Goal: Task Accomplishment & Management: Complete application form

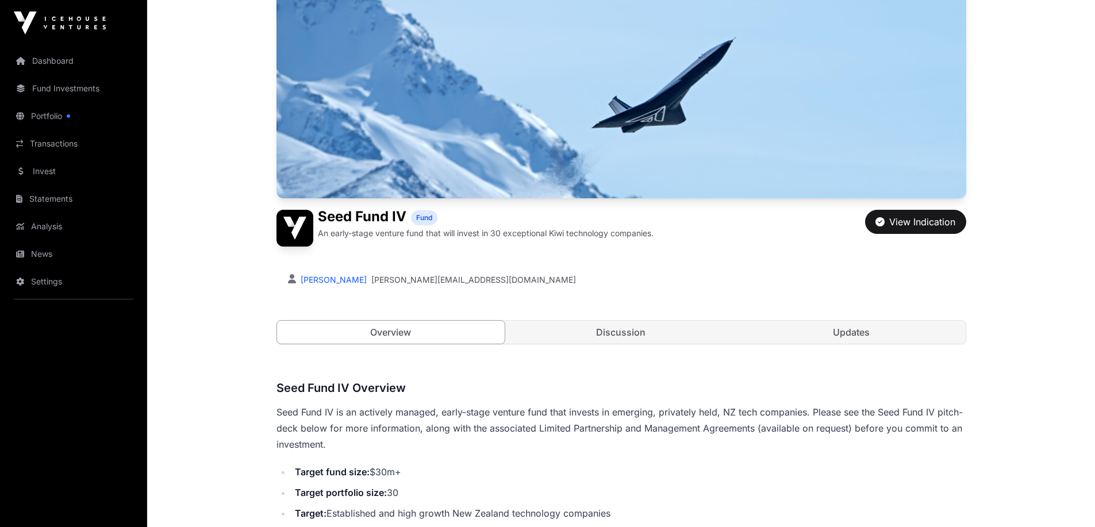
scroll to position [172, 0]
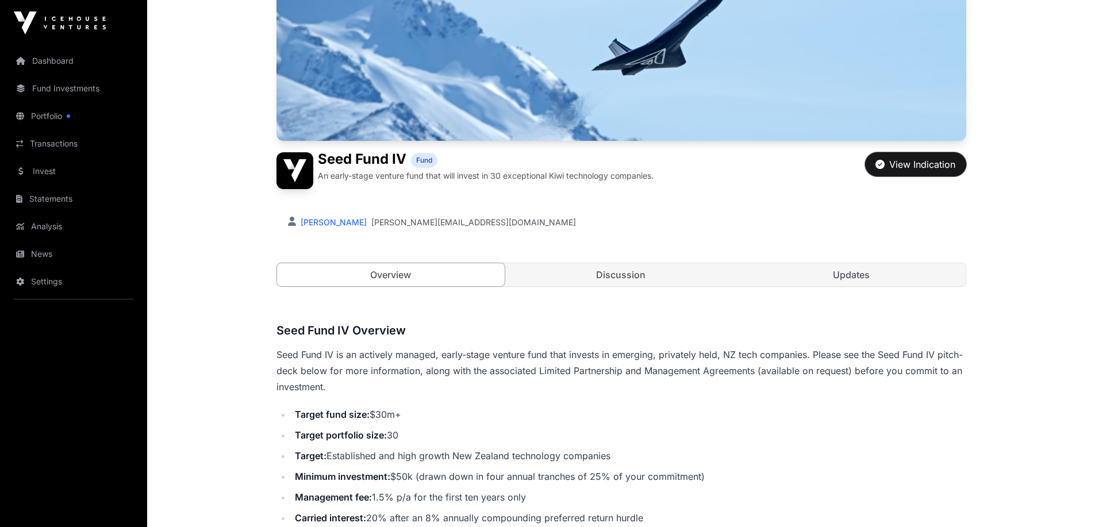
click at [915, 165] on div "View Indication" at bounding box center [915, 164] width 80 height 14
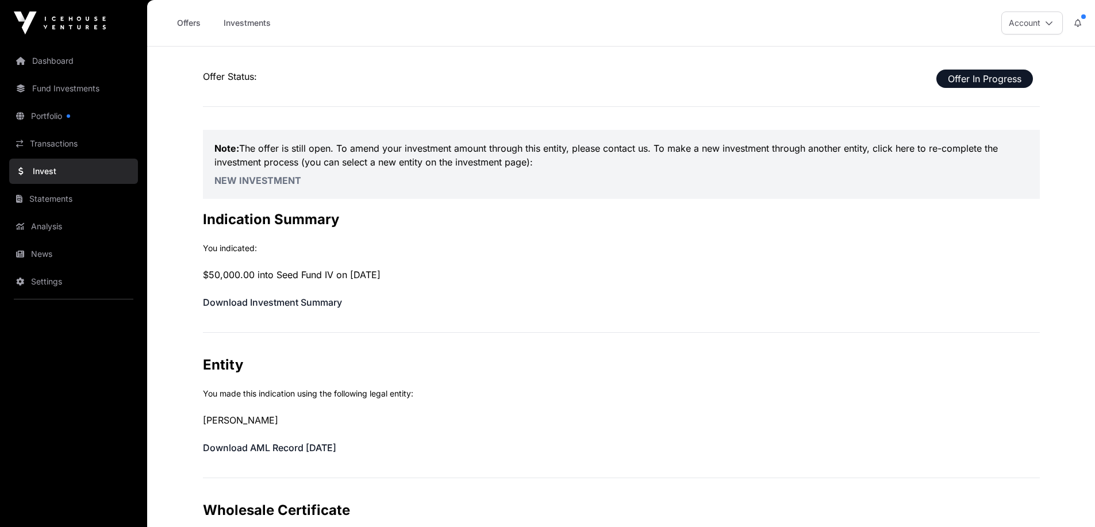
click at [67, 115] on div at bounding box center [68, 115] width 3 height 3
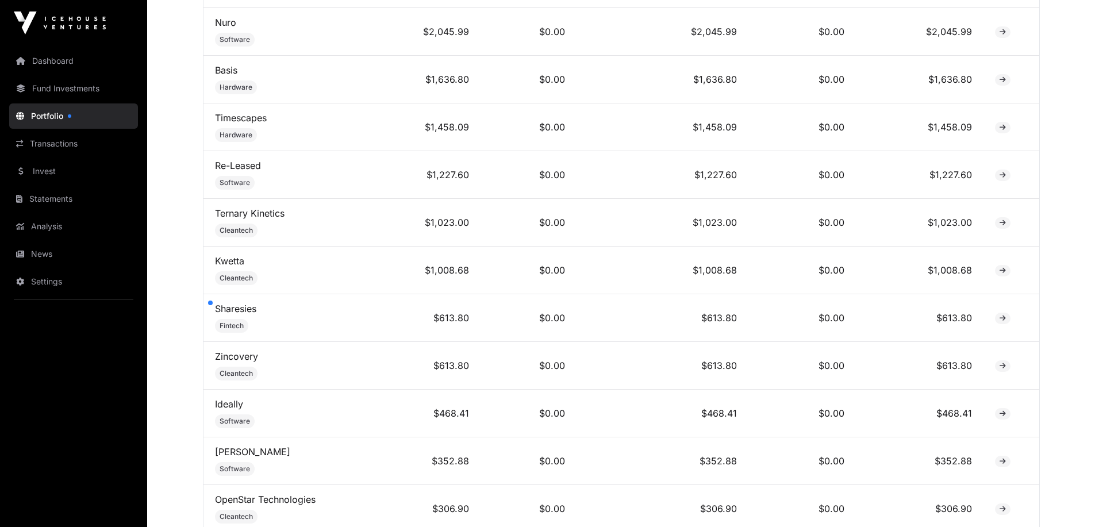
scroll to position [517, 0]
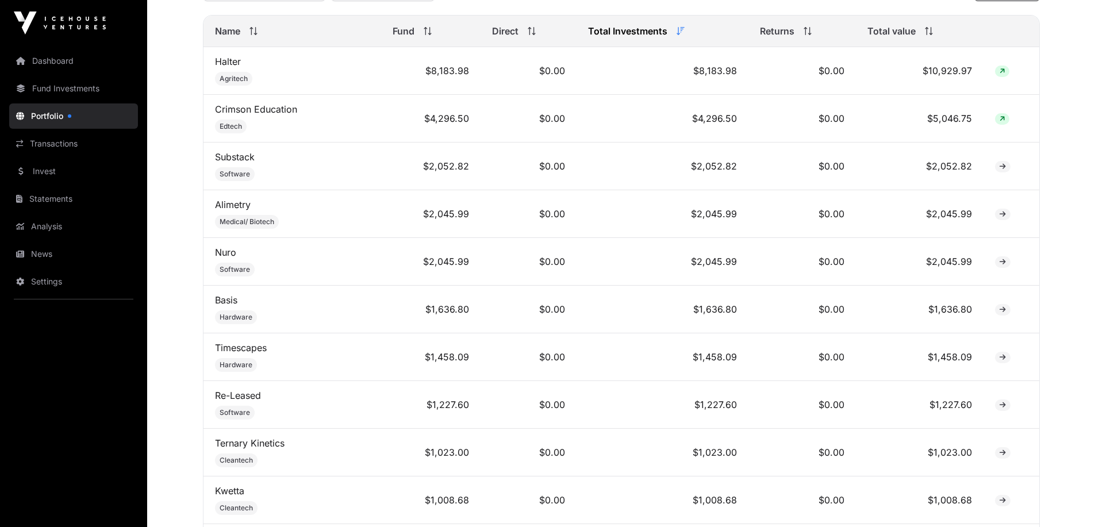
click at [44, 79] on link "Fund Investments" at bounding box center [73, 88] width 129 height 25
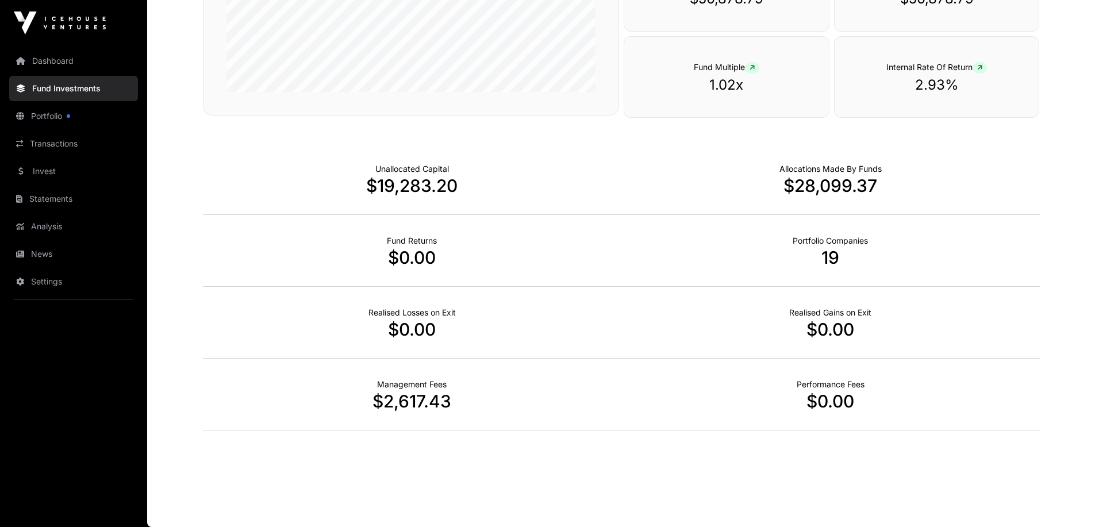
scroll to position [557, 0]
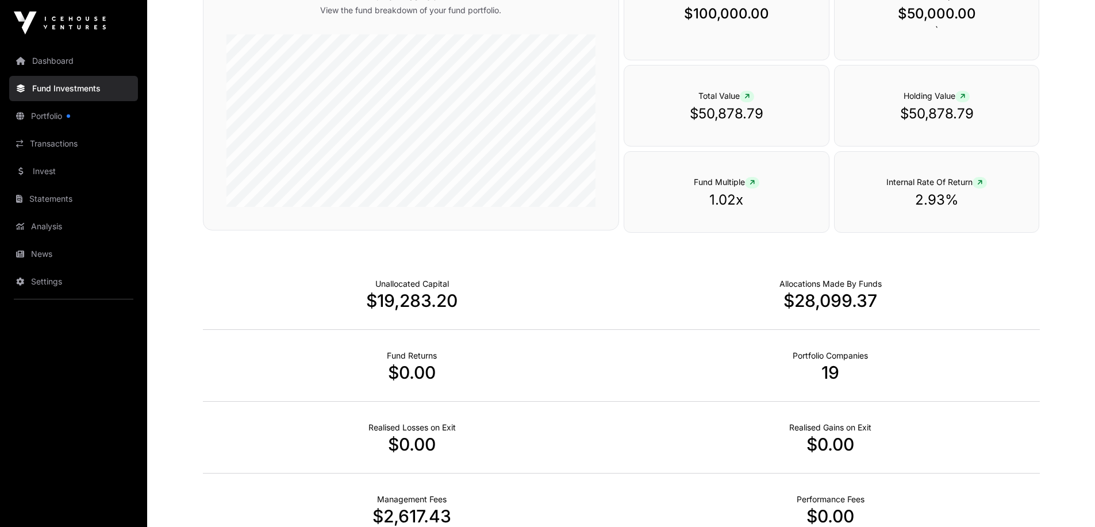
click at [65, 64] on link "Dashboard" at bounding box center [73, 60] width 129 height 25
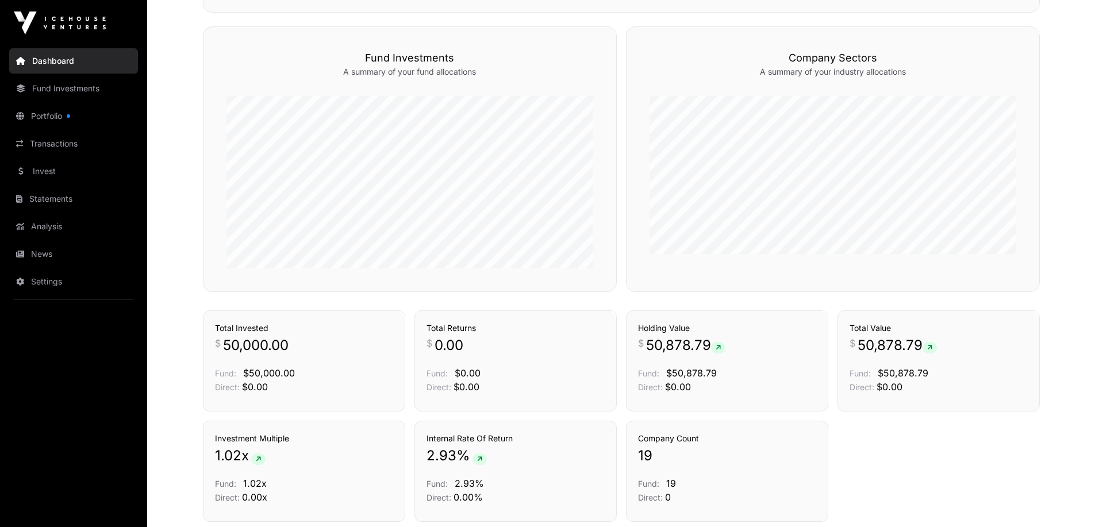
scroll to position [723, 0]
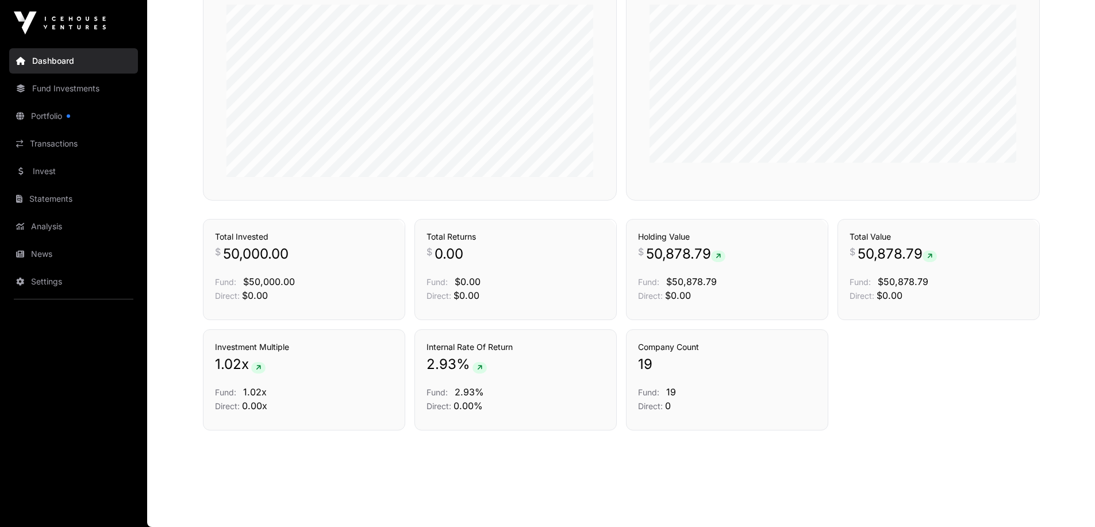
click at [64, 170] on link "Invest" at bounding box center [73, 171] width 129 height 25
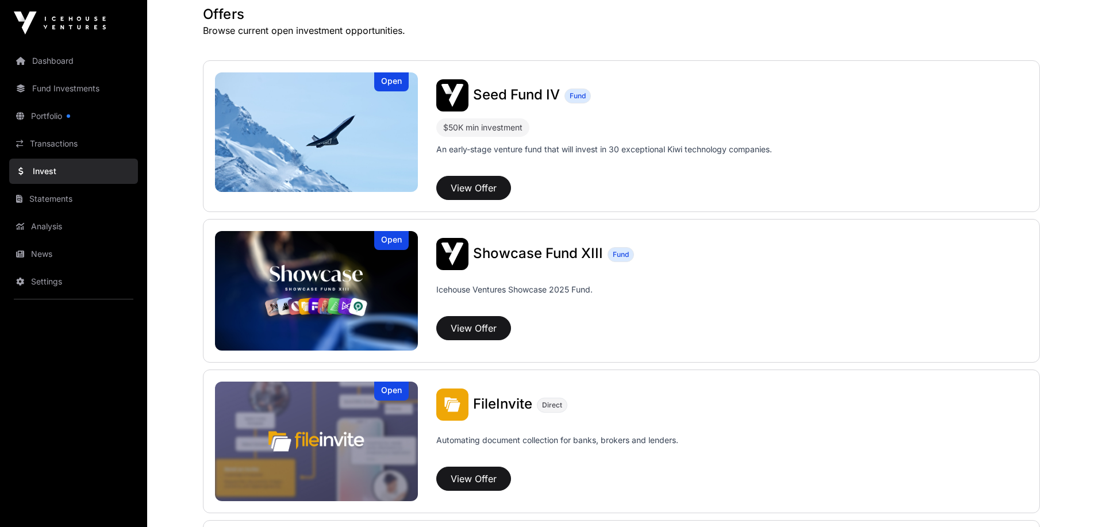
scroll to position [345, 0]
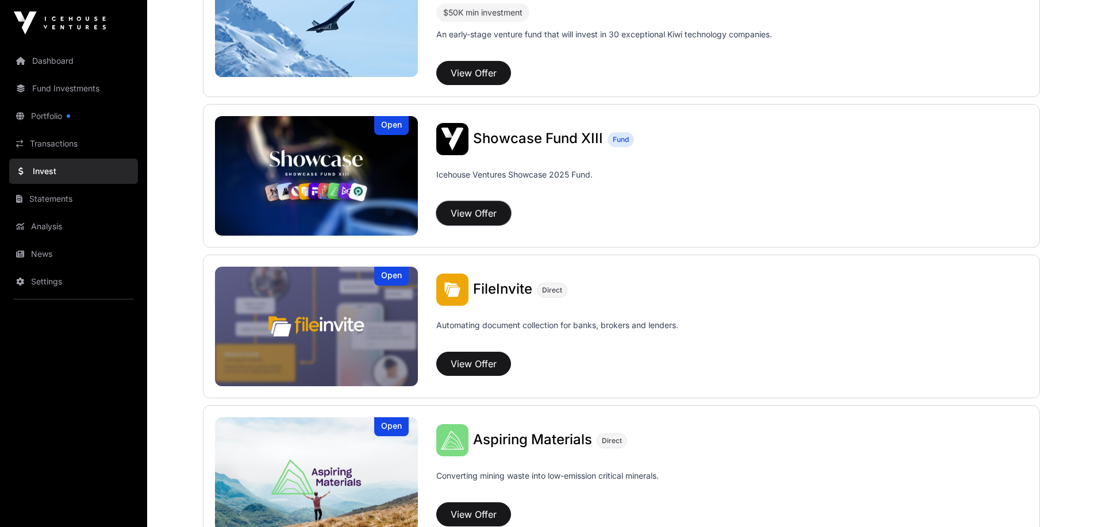
click at [487, 216] on button "View Offer" at bounding box center [473, 213] width 75 height 24
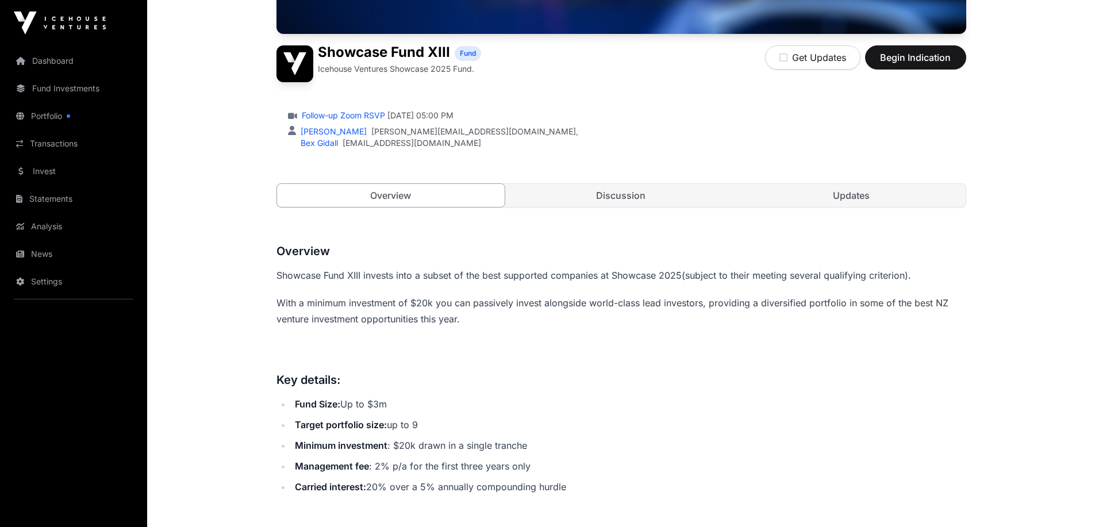
scroll to position [402, 0]
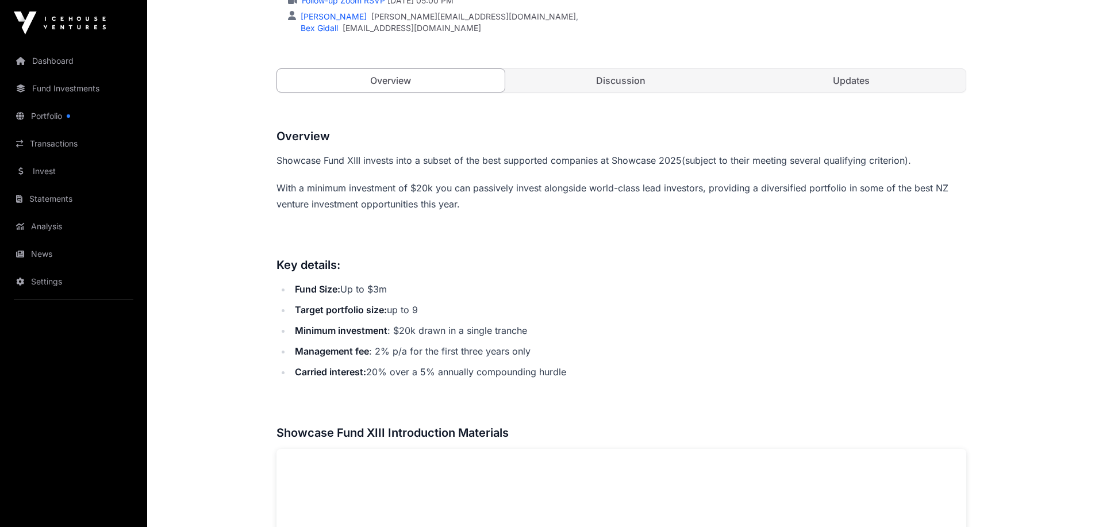
click at [309, 327] on strong "Minimum investment" at bounding box center [341, 330] width 93 height 11
drag, startPoint x: 309, startPoint y: 327, endPoint x: 526, endPoint y: 328, distance: 217.8
click at [526, 328] on li "Minimum investment : $20k drawn in a single tranche" at bounding box center [628, 330] width 675 height 16
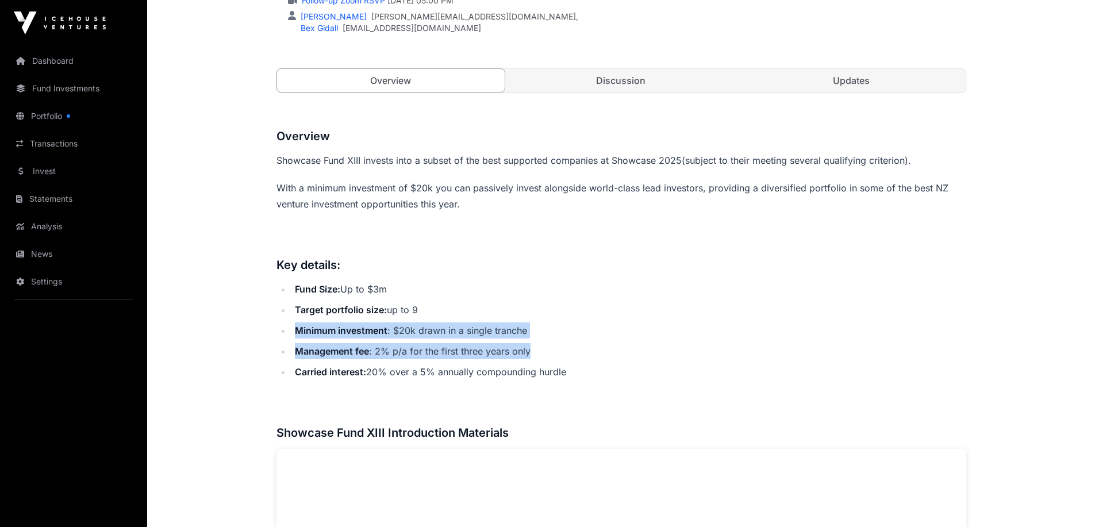
drag, startPoint x: 526, startPoint y: 328, endPoint x: 531, endPoint y: 347, distance: 19.0
click at [531, 347] on ul "Fund Size: Up to $3m Target portfolio size: up to 9 Minimum investment : $20k d…" at bounding box center [621, 330] width 690 height 99
click at [531, 347] on li "Management fee : 2% p/a for the first three years only" at bounding box center [628, 351] width 675 height 16
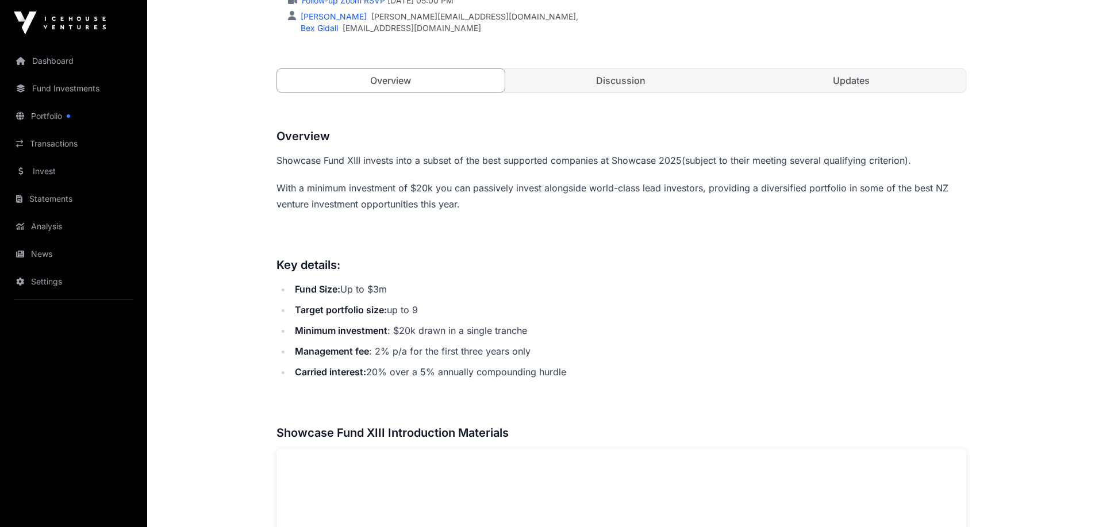
click at [531, 347] on li "Management fee : 2% p/a for the first three years only" at bounding box center [628, 351] width 675 height 16
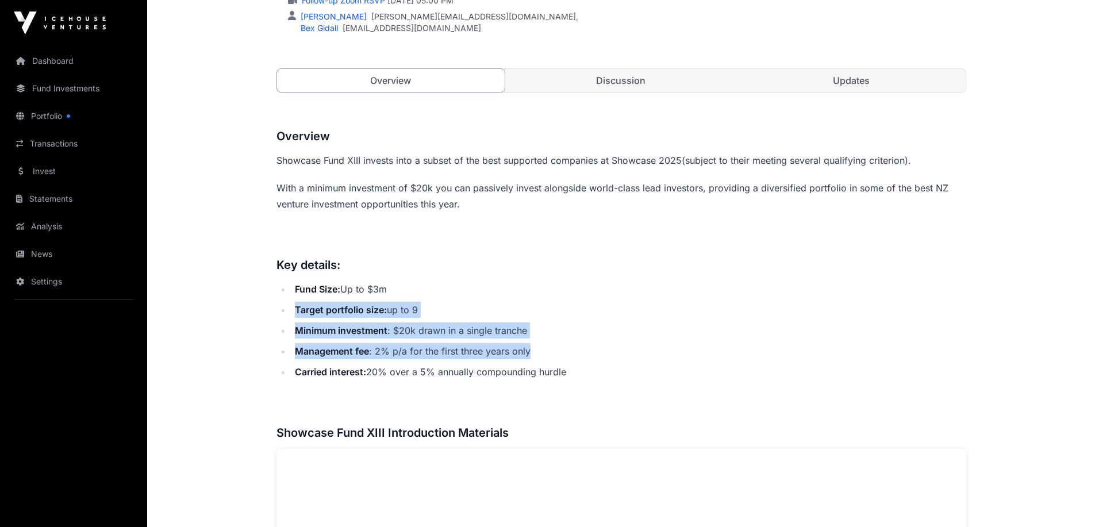
drag, startPoint x: 531, startPoint y: 347, endPoint x: 530, endPoint y: 314, distance: 32.2
click at [530, 314] on ul "Fund Size: Up to $3m Target portfolio size: up to 9 Minimum investment : $20k d…" at bounding box center [621, 330] width 690 height 99
click at [530, 314] on li "Target portfolio size: up to 9" at bounding box center [628, 310] width 675 height 16
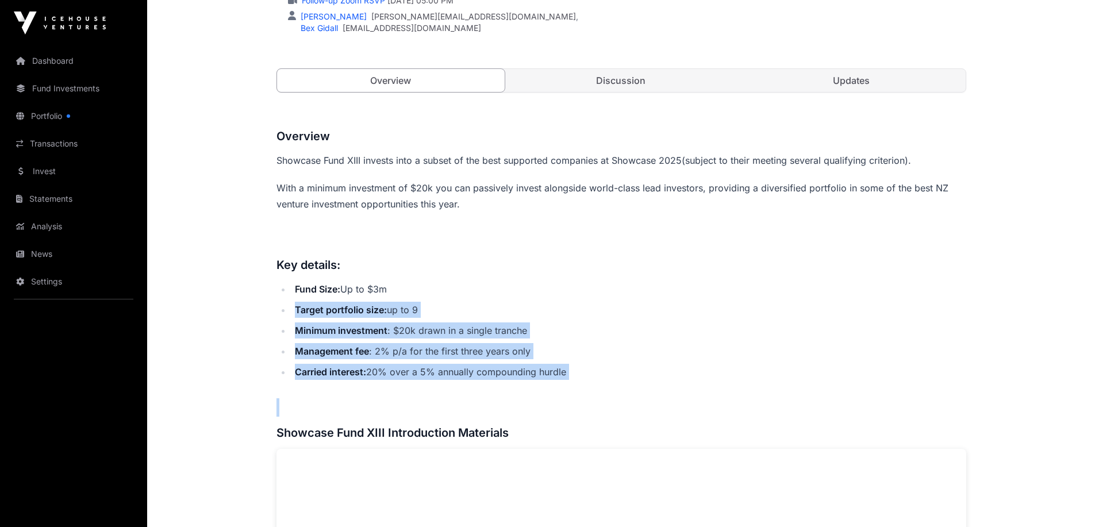
drag, startPoint x: 530, startPoint y: 314, endPoint x: 546, endPoint y: 365, distance: 53.1
click at [546, 365] on ul "Fund Size: Up to $3m Target portfolio size: up to 9 Minimum investment : $20k d…" at bounding box center [621, 330] width 690 height 99
click at [546, 365] on li "Carried interest: 20% over a 5% annually compounding hurdle" at bounding box center [628, 372] width 675 height 16
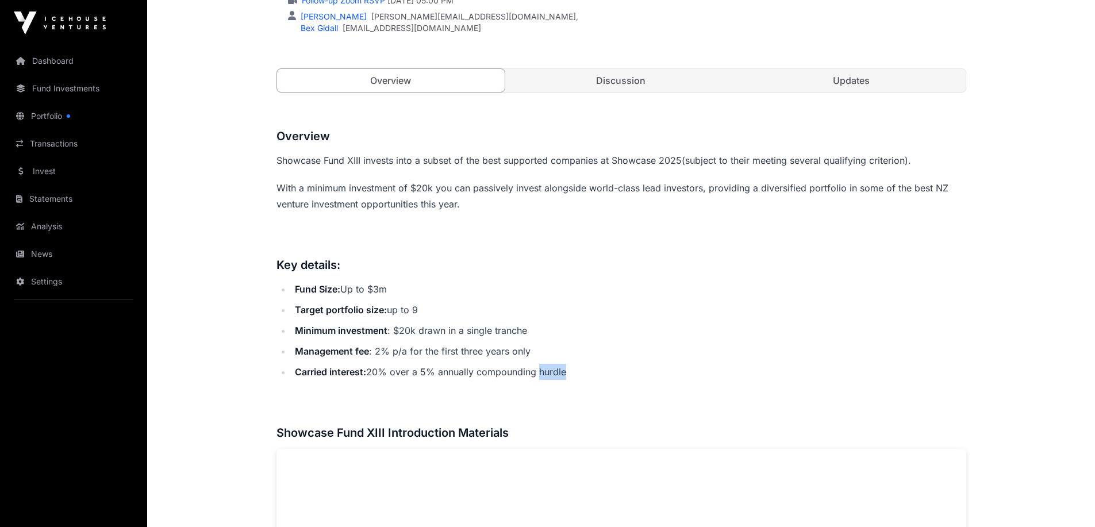
click at [546, 365] on li "Carried interest: 20% over a 5% annually compounding hurdle" at bounding box center [628, 372] width 675 height 16
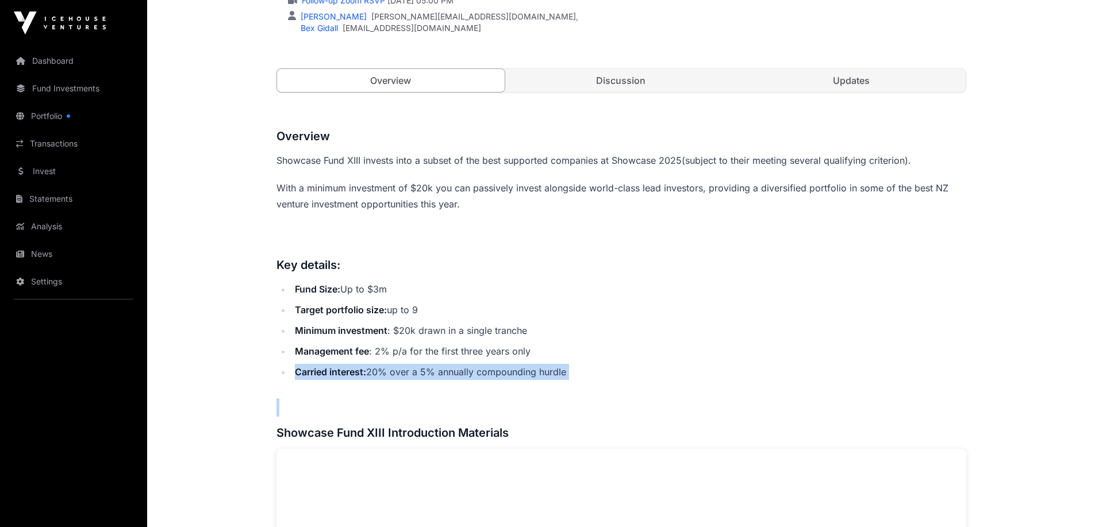
click at [546, 365] on li "Carried interest: 20% over a 5% annually compounding hurdle" at bounding box center [628, 372] width 675 height 16
click at [552, 368] on li "Carried interest: 20% over a 5% annually compounding hurdle" at bounding box center [628, 372] width 675 height 16
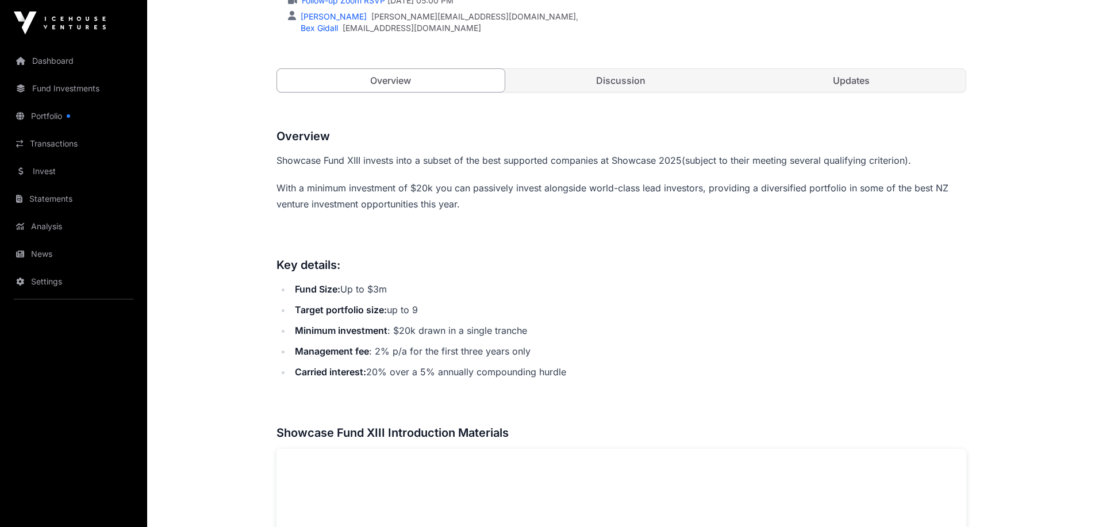
click at [562, 374] on li "Carried interest: 20% over a 5% annually compounding hurdle" at bounding box center [628, 372] width 675 height 16
drag, startPoint x: 562, startPoint y: 374, endPoint x: 423, endPoint y: 371, distance: 139.1
click at [423, 371] on li "Carried interest: 20% over a 5% annually compounding hurdle" at bounding box center [628, 372] width 675 height 16
drag, startPoint x: 423, startPoint y: 371, endPoint x: 557, endPoint y: 367, distance: 133.9
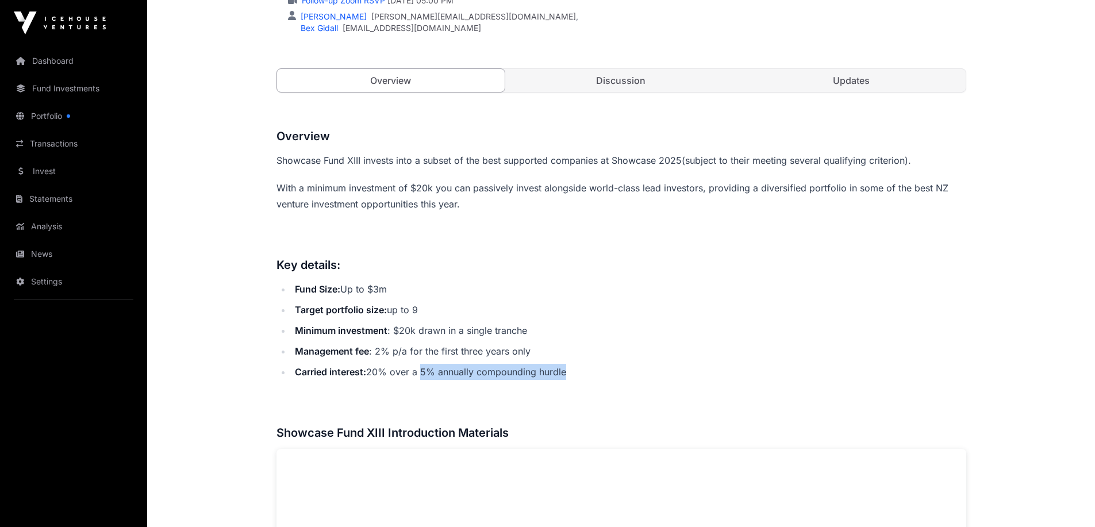
click at [557, 367] on li "Carried interest: 20% over a 5% annually compounding hurdle" at bounding box center [628, 372] width 675 height 16
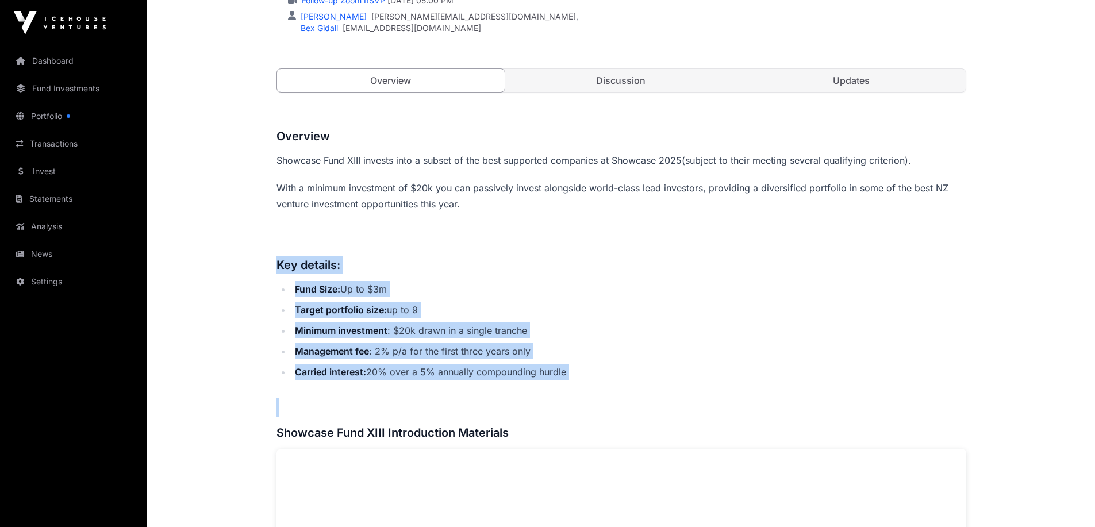
drag, startPoint x: 557, startPoint y: 367, endPoint x: 282, endPoint y: 258, distance: 296.1
click at [282, 258] on h3 "Key details:" at bounding box center [621, 265] width 690 height 18
drag, startPoint x: 282, startPoint y: 258, endPoint x: 628, endPoint y: 360, distance: 361.1
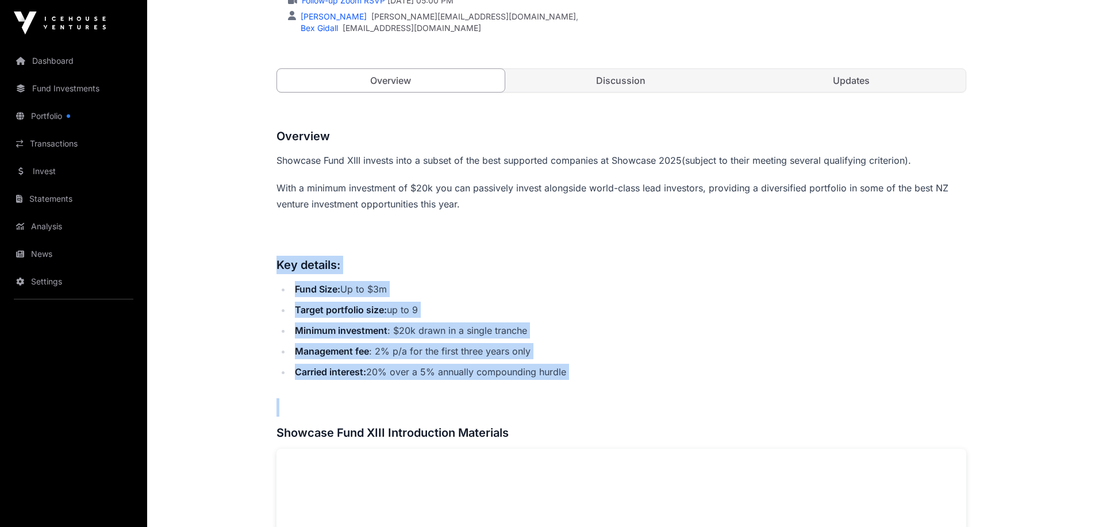
click at [628, 360] on ul "Fund Size: Up to $3m Target portfolio size: up to 9 Minimum investment : $20k d…" at bounding box center [621, 330] width 690 height 99
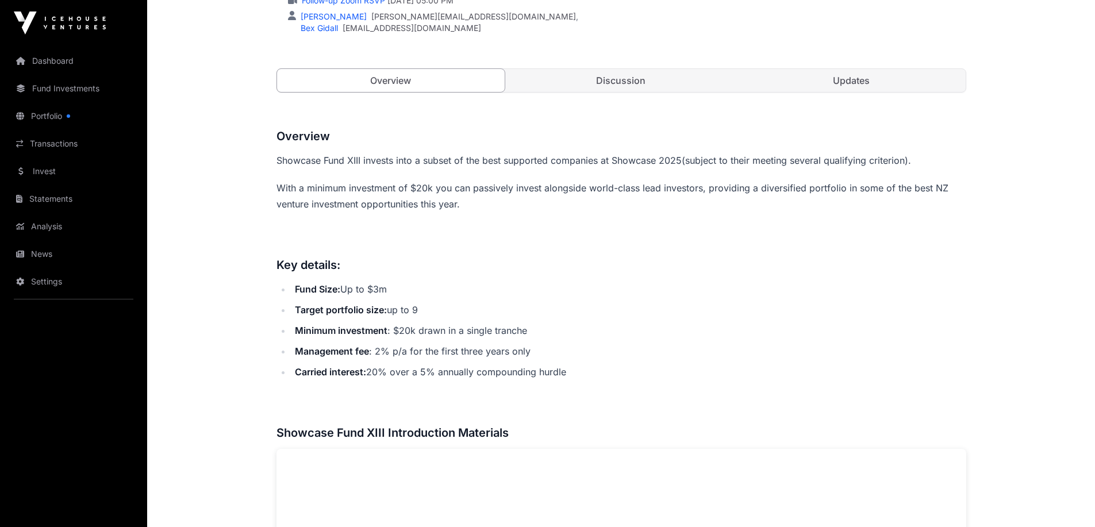
click at [781, 199] on p "With a minimum investment of $20k you can passively invest alongside world-clas…" at bounding box center [621, 196] width 690 height 32
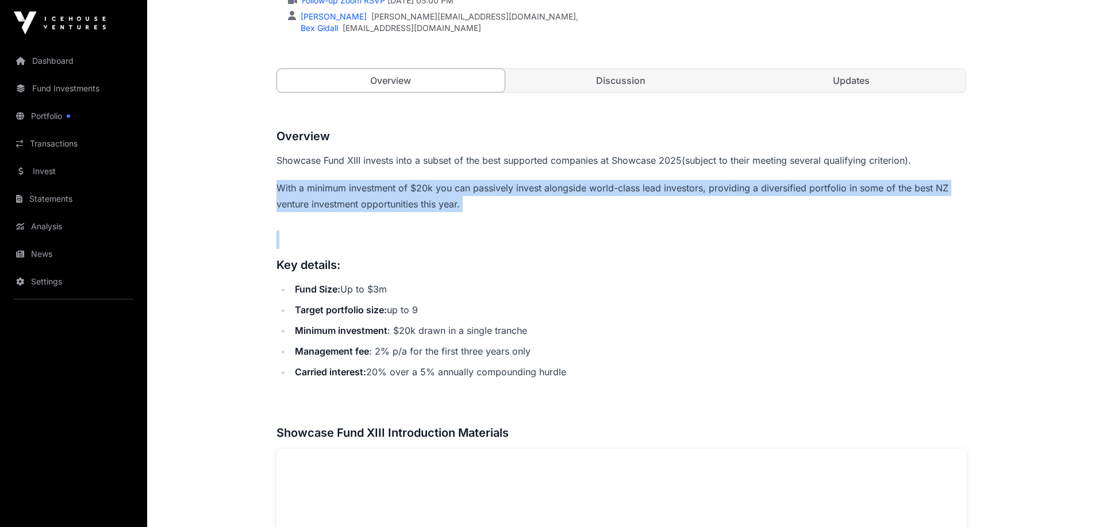
click at [781, 199] on p "With a minimum investment of $20k you can passively invest alongside world-clas…" at bounding box center [621, 196] width 690 height 32
click at [413, 198] on p "With a minimum investment of $20k you can passively invest alongside world-clas…" at bounding box center [621, 196] width 690 height 32
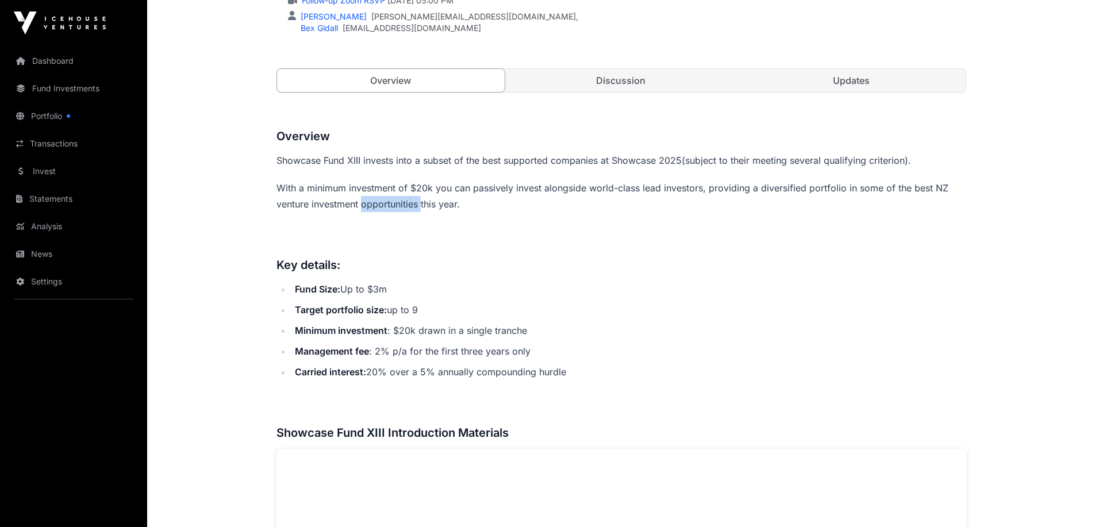
click at [413, 198] on p "With a minimum investment of $20k you can passively invest alongside world-clas…" at bounding box center [621, 196] width 690 height 32
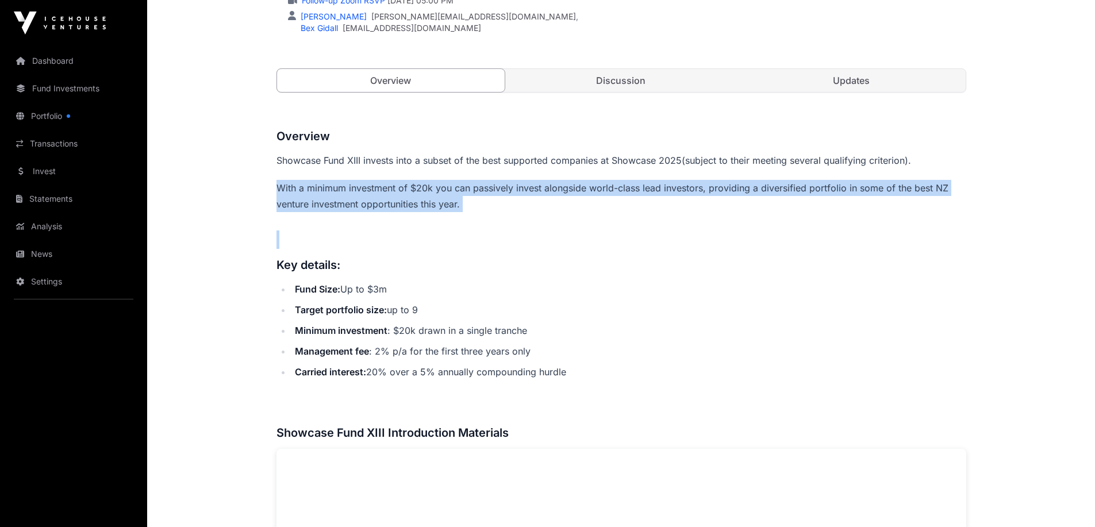
click at [413, 198] on p "With a minimum investment of $20k you can passively invest alongside world-clas…" at bounding box center [621, 196] width 690 height 32
click at [593, 247] on h3 at bounding box center [621, 239] width 690 height 18
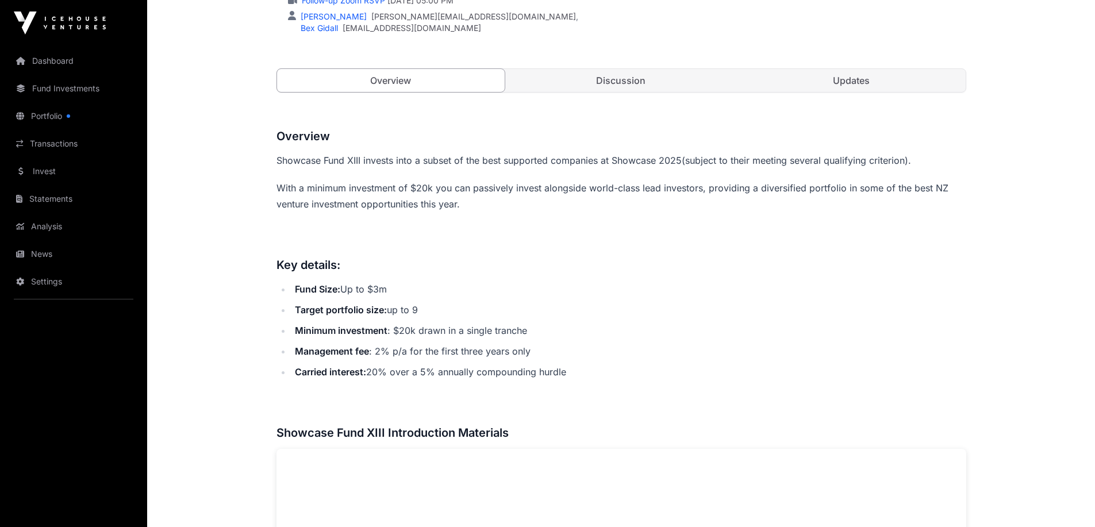
scroll to position [172, 0]
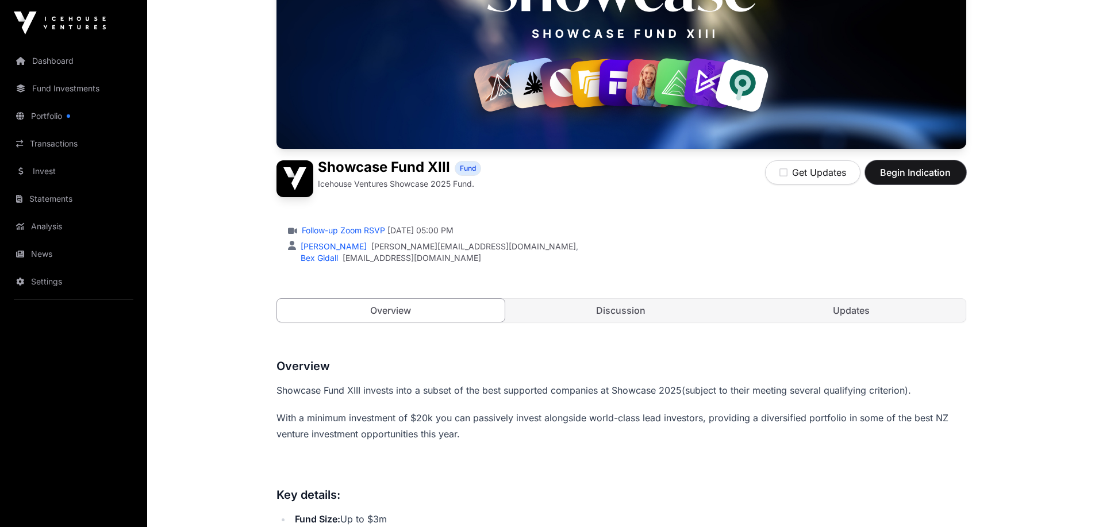
click at [941, 175] on span "Begin Indication" at bounding box center [915, 172] width 72 height 14
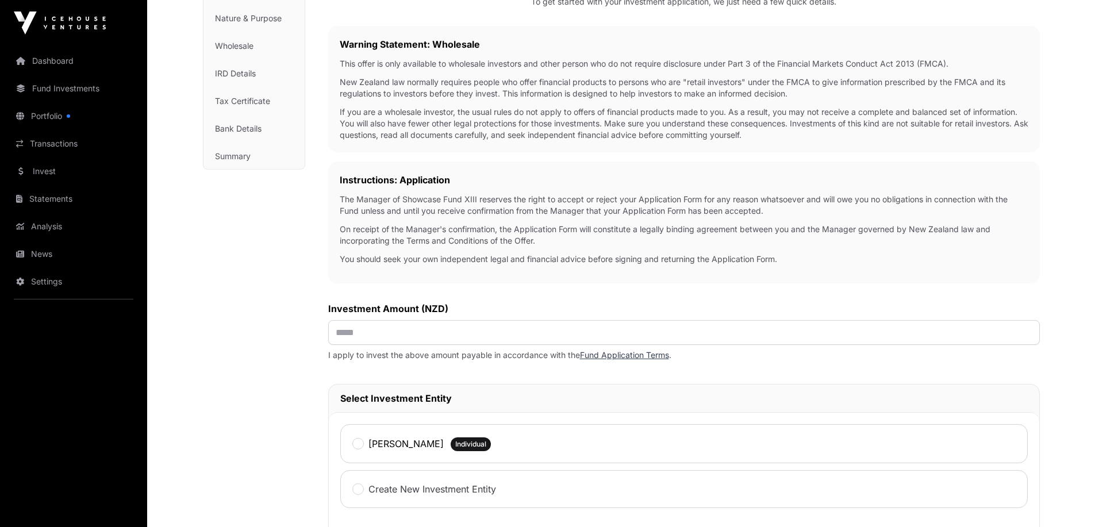
scroll to position [287, 0]
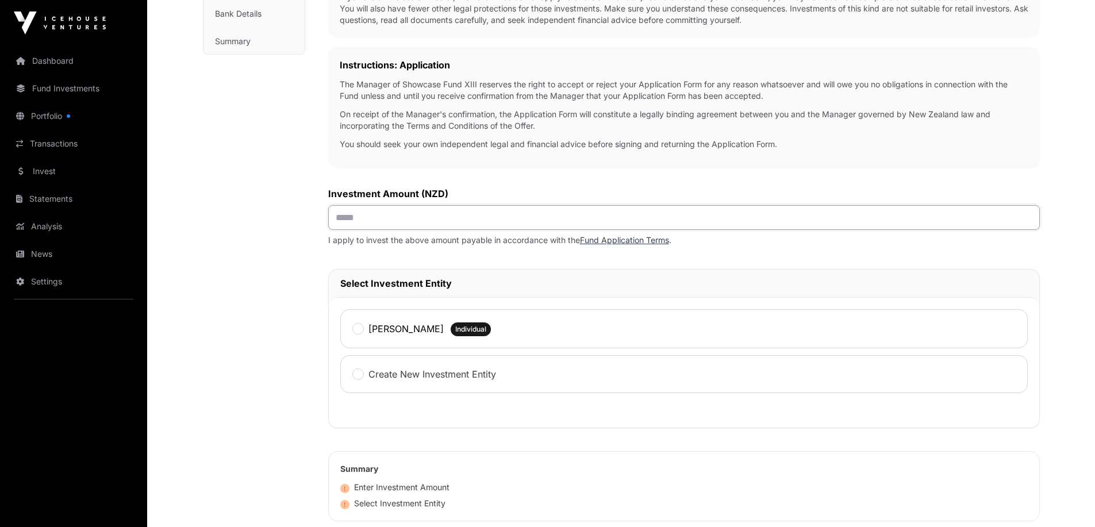
click at [407, 219] on input "text" at bounding box center [683, 217] width 711 height 25
type input "*******"
click at [433, 330] on label "[PERSON_NAME]" at bounding box center [405, 329] width 75 height 14
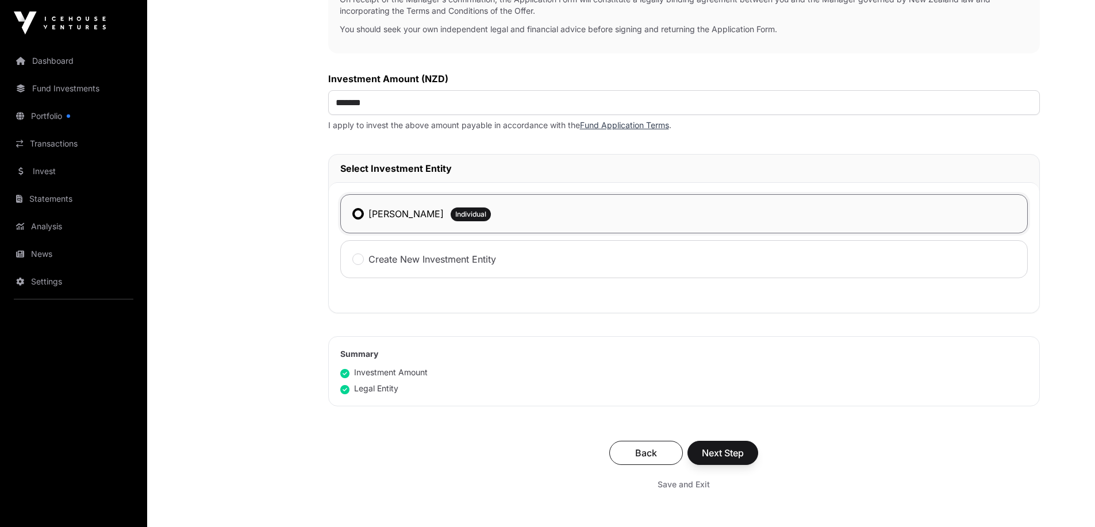
scroll to position [460, 0]
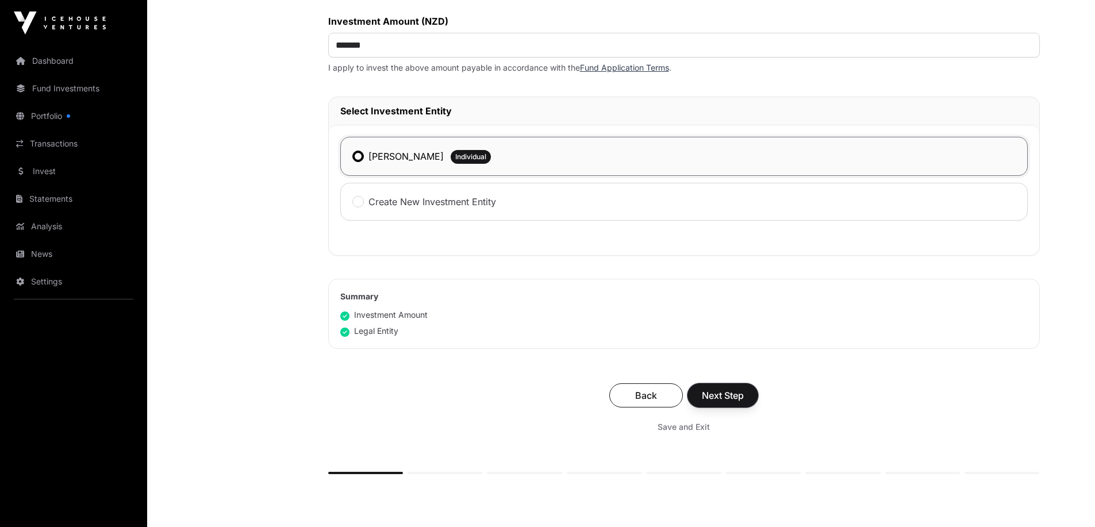
click at [727, 398] on span "Next Step" at bounding box center [723, 395] width 42 height 14
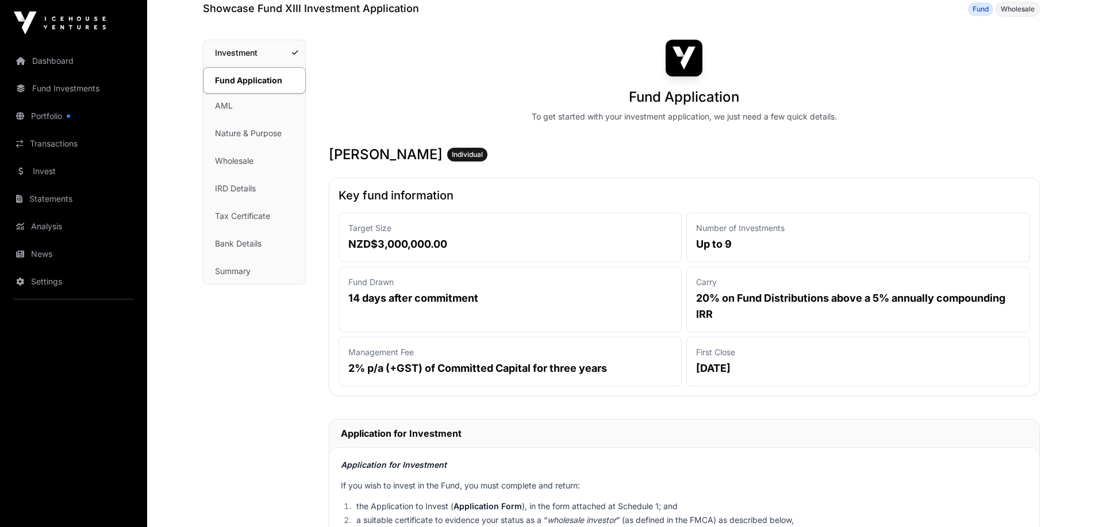
scroll to position [115, 0]
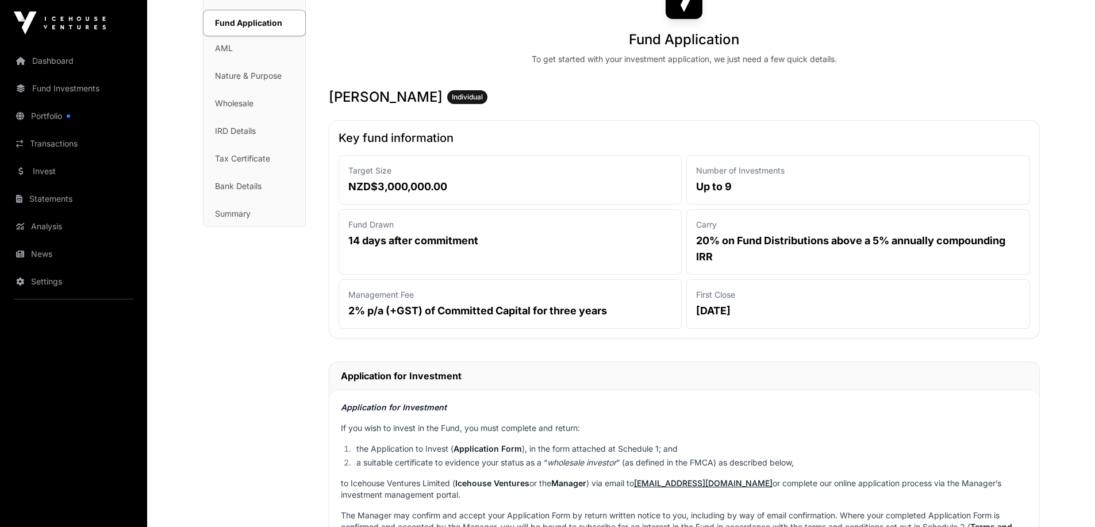
click at [347, 313] on div "Management Fee 2% p/a (+GST) of Committed Capital for three years" at bounding box center [510, 303] width 344 height 49
drag, startPoint x: 347, startPoint y: 313, endPoint x: 627, endPoint y: 311, distance: 279.9
click at [627, 311] on div "Management Fee 2% p/a (+GST) of Committed Capital for three years" at bounding box center [510, 303] width 344 height 49
click at [627, 311] on p "2% p/a (+GST) of Committed Capital for three years" at bounding box center [510, 311] width 324 height 16
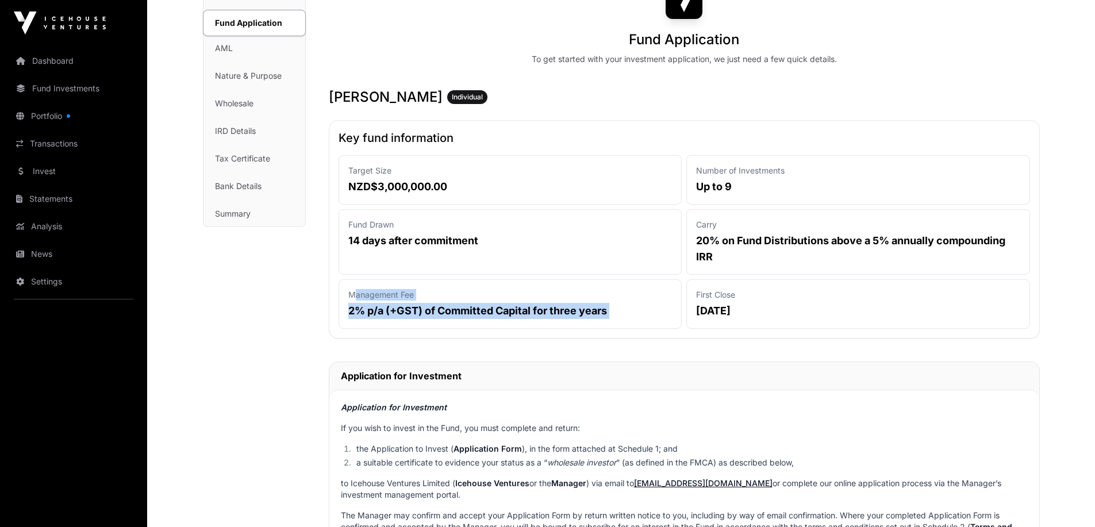
drag, startPoint x: 627, startPoint y: 311, endPoint x: 629, endPoint y: 296, distance: 15.1
click at [629, 296] on div "Management Fee 2% p/a (+GST) of Committed Capital for three years" at bounding box center [510, 303] width 344 height 49
click at [629, 296] on p "Management Fee" at bounding box center [510, 294] width 324 height 11
drag, startPoint x: 629, startPoint y: 296, endPoint x: 632, endPoint y: 312, distance: 16.3
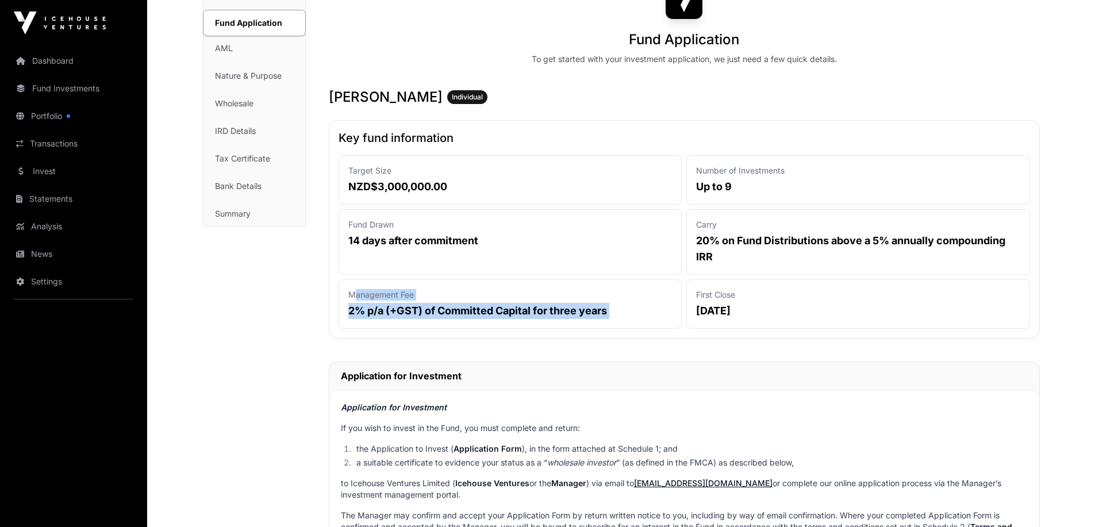
click at [632, 312] on div "Management Fee 2% p/a (+GST) of Committed Capital for three years" at bounding box center [510, 303] width 344 height 49
click at [632, 312] on p "2% p/a (+GST) of Committed Capital for three years" at bounding box center [510, 311] width 324 height 16
drag, startPoint x: 632, startPoint y: 312, endPoint x: 632, endPoint y: 294, distance: 17.8
click at [632, 294] on div "Management Fee 2% p/a (+GST) of Committed Capital for three years" at bounding box center [510, 303] width 344 height 49
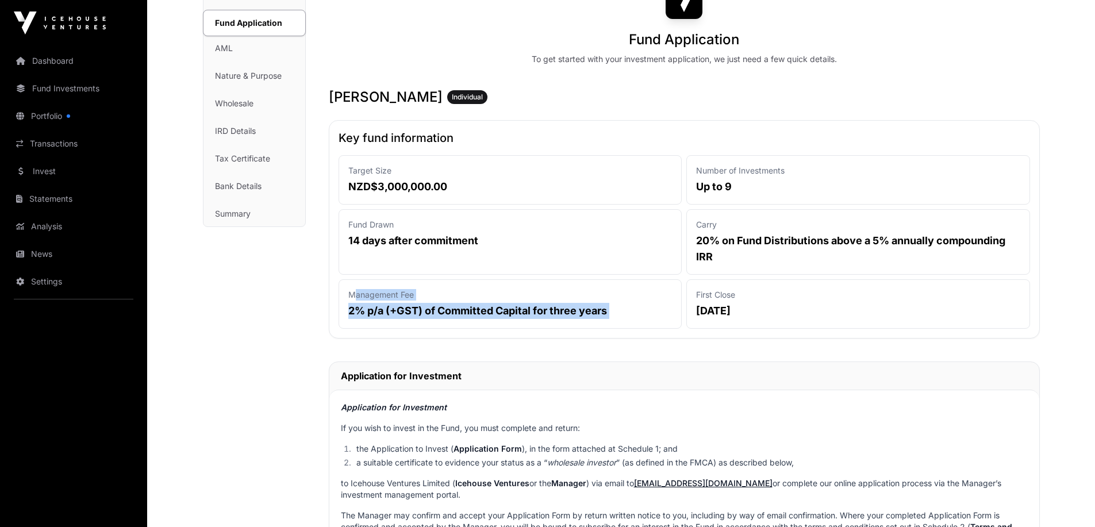
click at [632, 294] on p "Management Fee" at bounding box center [510, 294] width 324 height 11
drag, startPoint x: 632, startPoint y: 294, endPoint x: 639, endPoint y: 327, distance: 33.5
click at [639, 327] on div "Management Fee 2% p/a (+GST) of Committed Capital for three years" at bounding box center [510, 303] width 344 height 49
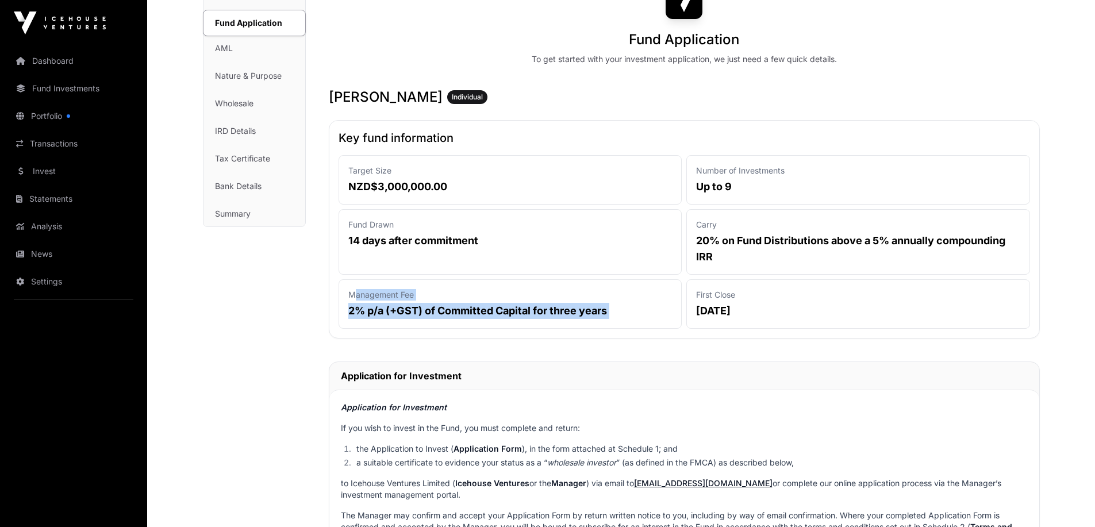
drag, startPoint x: 639, startPoint y: 327, endPoint x: 627, endPoint y: 284, distance: 44.8
click at [627, 284] on div "Management Fee 2% p/a (+GST) of Committed Capital for three years" at bounding box center [510, 303] width 344 height 49
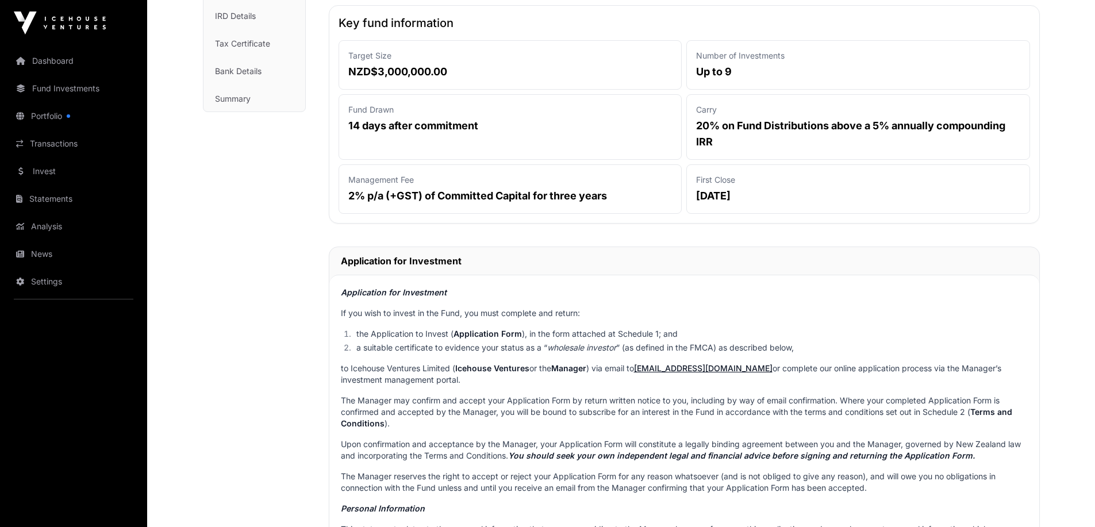
click at [532, 317] on p "If you wish to invest in the Fund, you must complete and return:" at bounding box center [684, 312] width 687 height 11
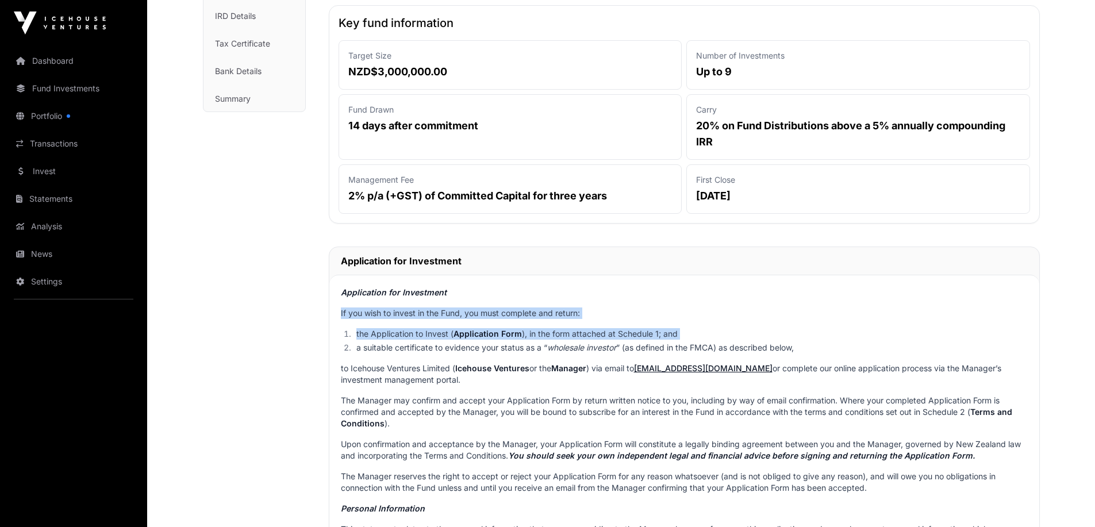
drag, startPoint x: 532, startPoint y: 317, endPoint x: 532, endPoint y: 334, distance: 17.2
click at [532, 334] on li "the Application to Invest ( Application Form ), in the form attached at Schedul…" at bounding box center [690, 333] width 674 height 11
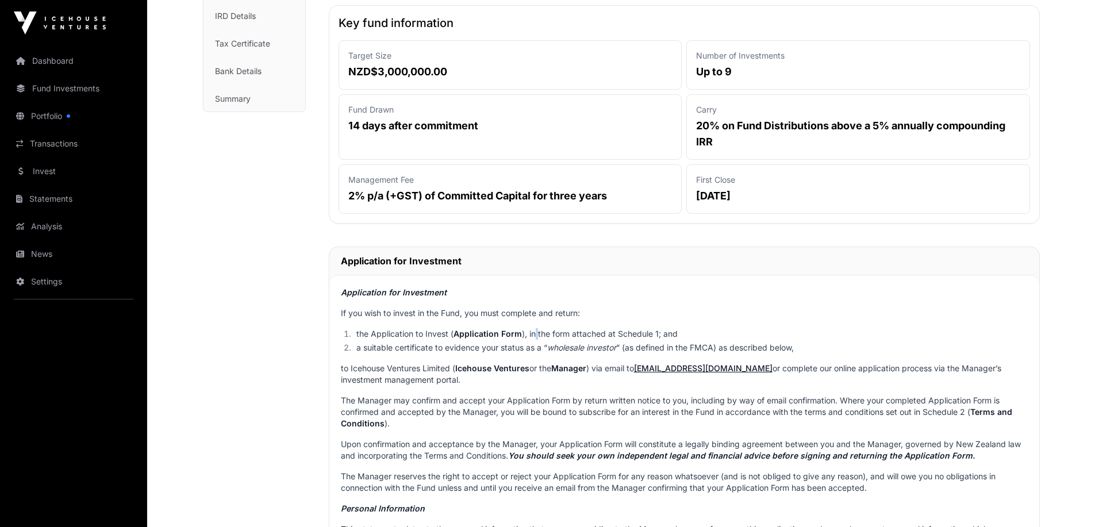
click at [532, 334] on li "the Application to Invest ( Application Form ), in the form attached at Schedul…" at bounding box center [690, 333] width 674 height 11
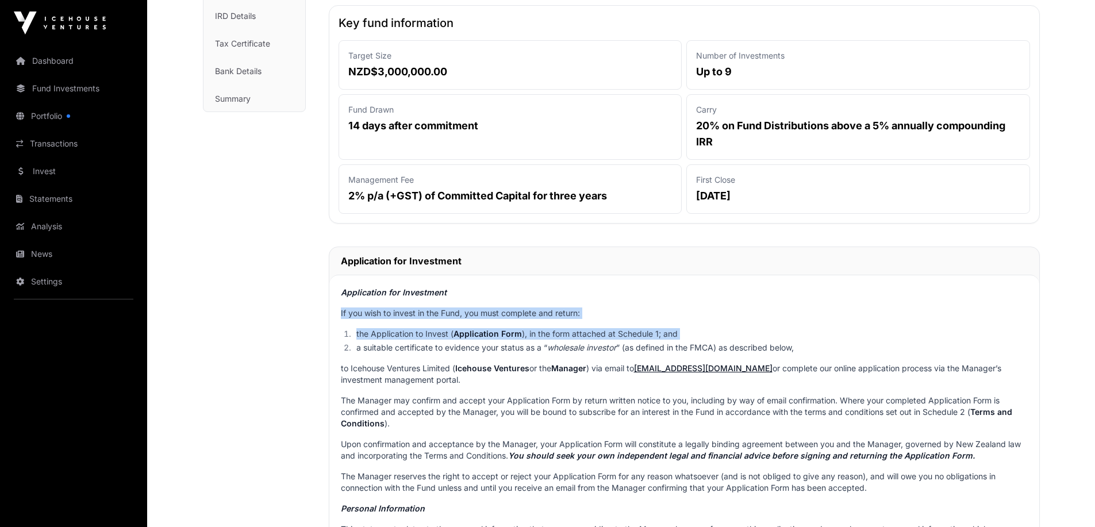
drag, startPoint x: 532, startPoint y: 334, endPoint x: 532, endPoint y: 301, distance: 33.9
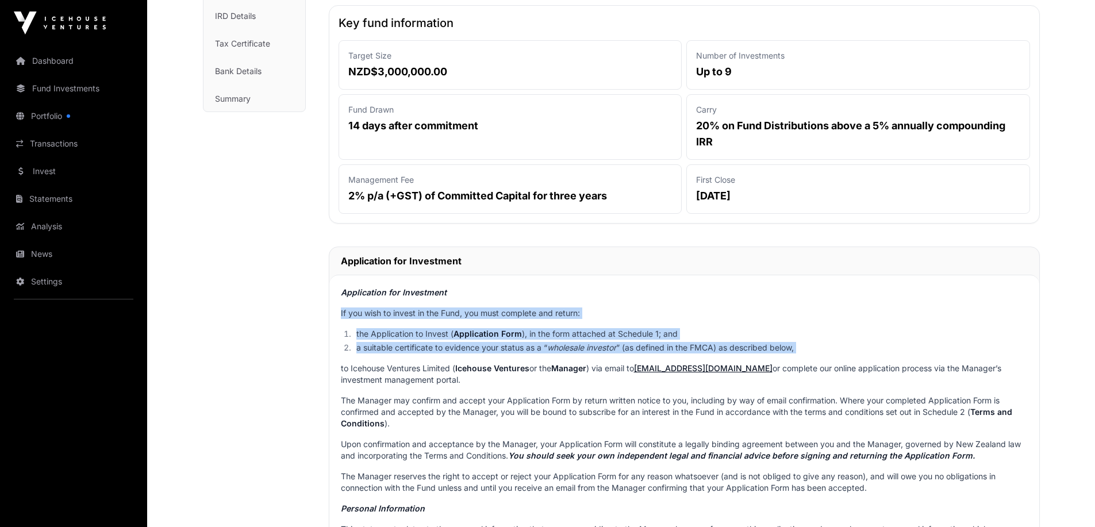
drag, startPoint x: 532, startPoint y: 301, endPoint x: 533, endPoint y: 353, distance: 52.3
click at [533, 353] on li "a suitable certificate to evidence your status as a “ wholesale investor ” (as …" at bounding box center [690, 347] width 674 height 11
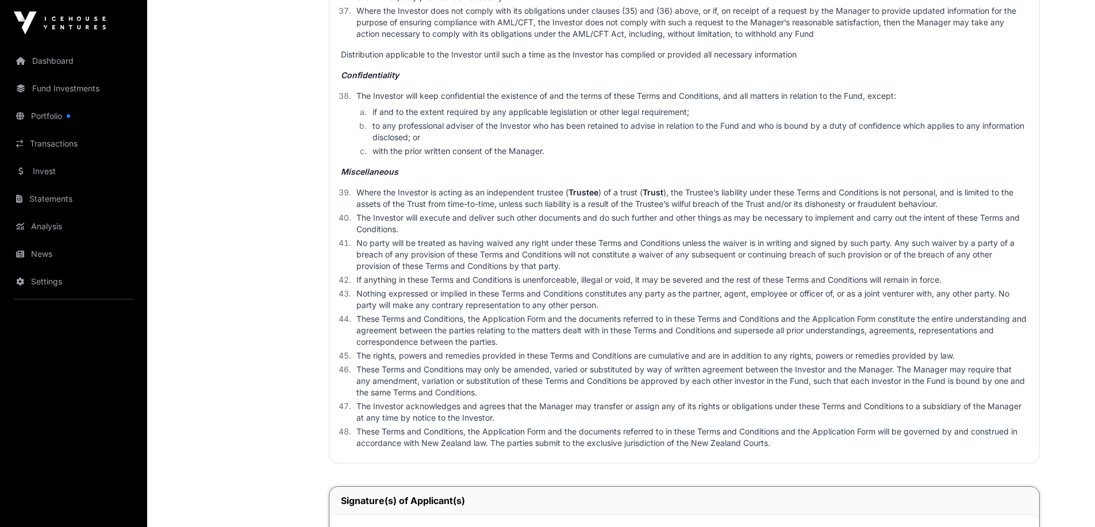
scroll to position [3735, 0]
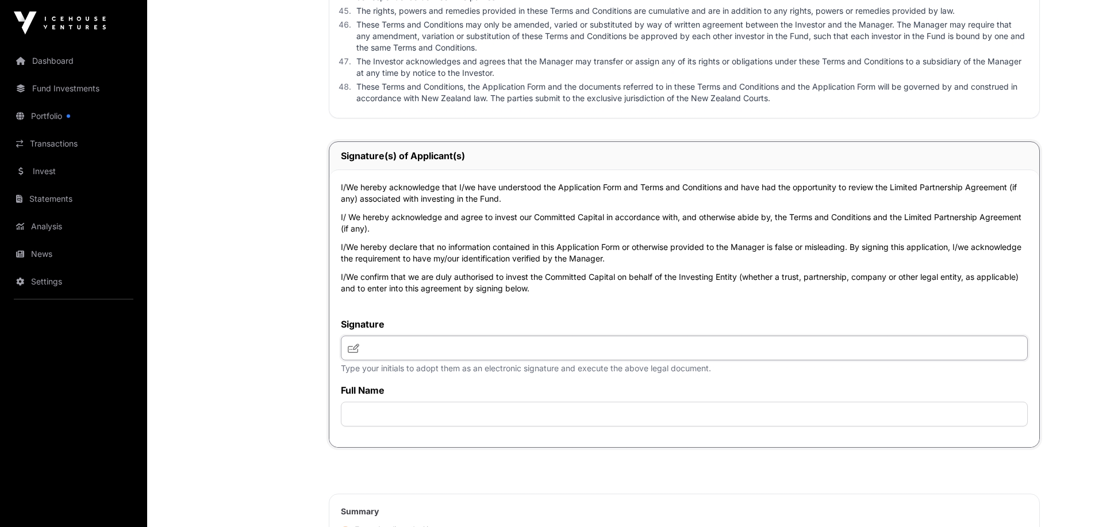
click at [533, 353] on input "text" at bounding box center [684, 348] width 687 height 25
type input "**"
click at [437, 417] on input "text" at bounding box center [684, 414] width 687 height 25
type input "**********"
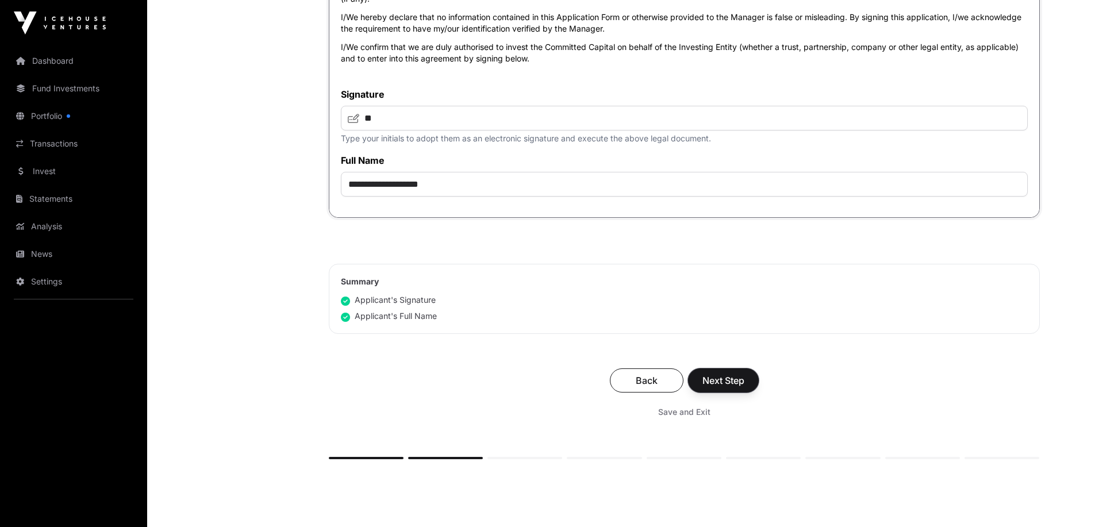
click at [736, 387] on span "Next Step" at bounding box center [723, 381] width 42 height 14
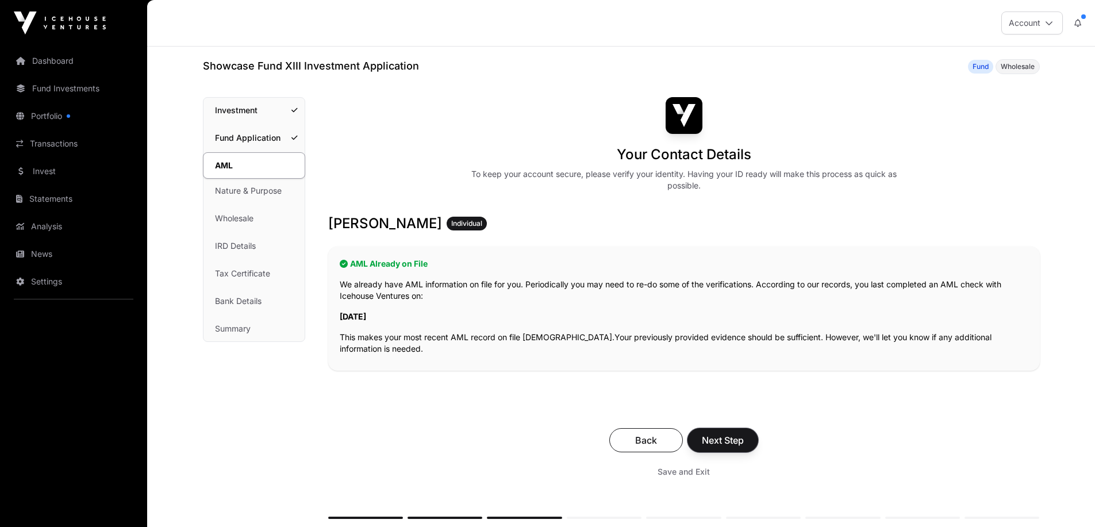
click at [746, 442] on button "Next Step" at bounding box center [722, 440] width 71 height 24
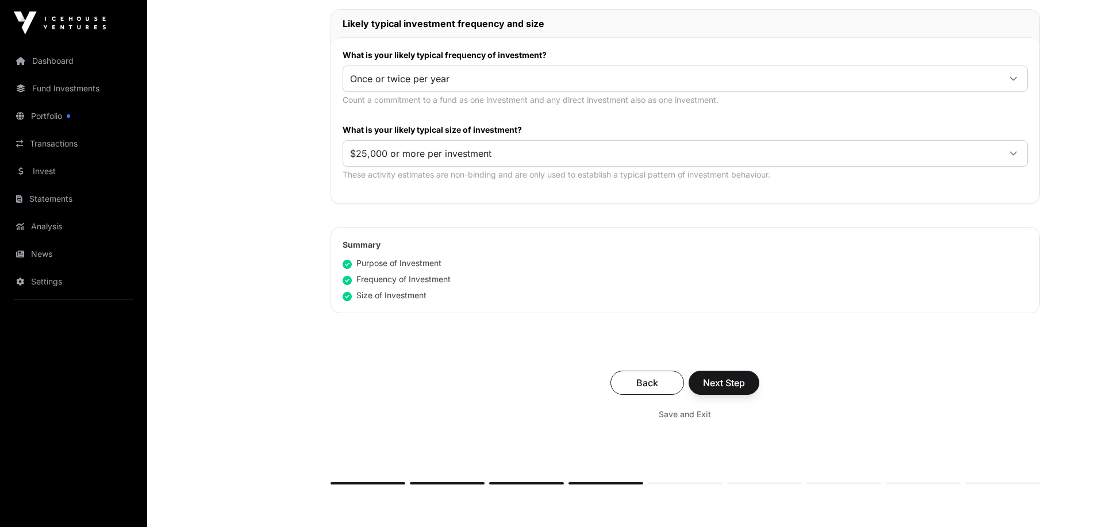
scroll to position [632, 0]
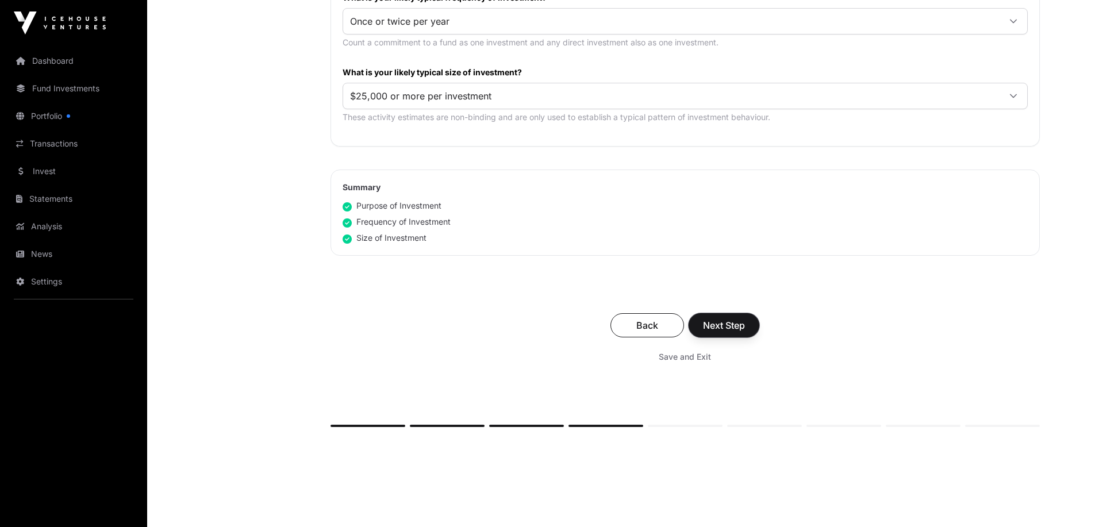
click at [736, 317] on button "Next Step" at bounding box center [723, 325] width 71 height 24
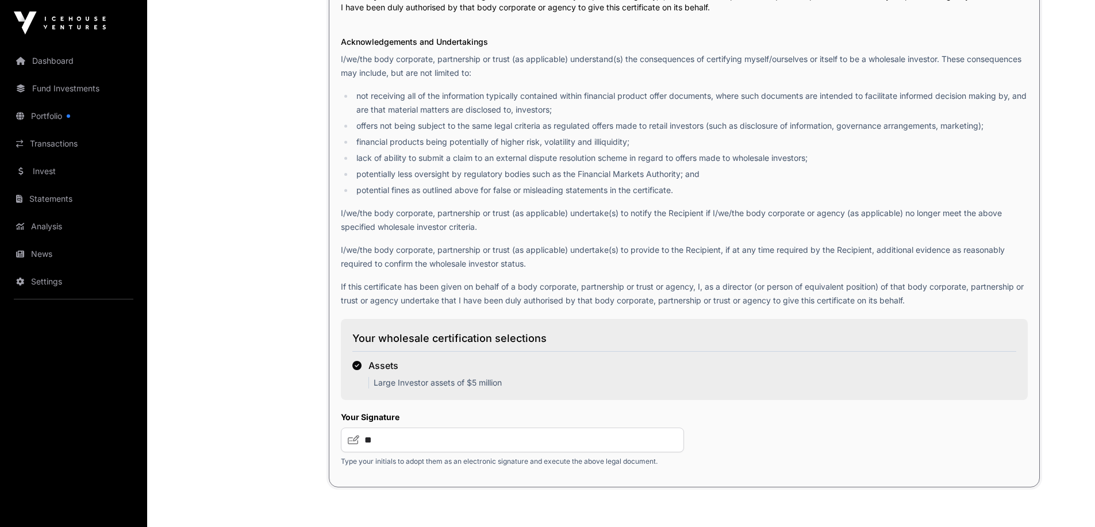
scroll to position [1781, 0]
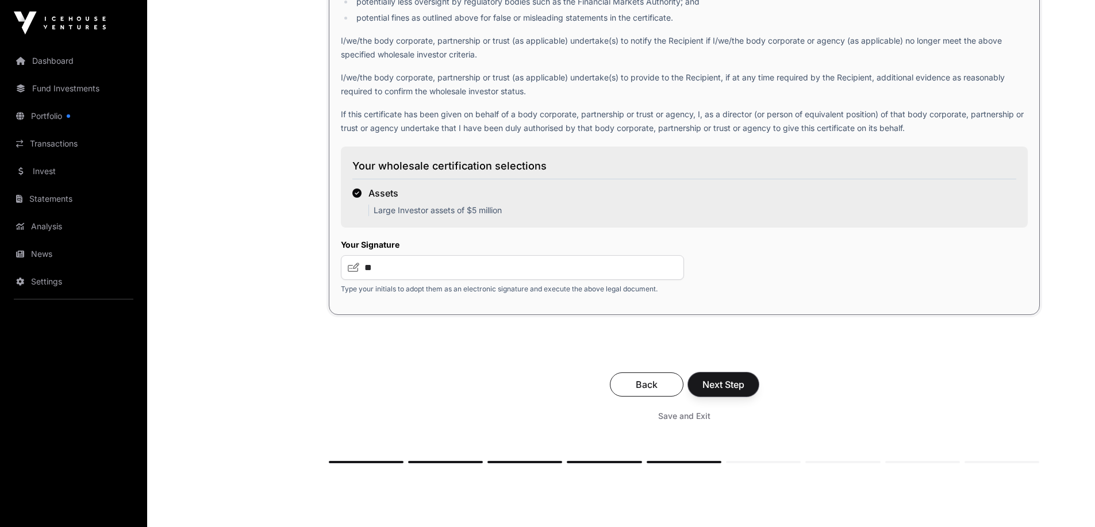
click at [749, 390] on button "Next Step" at bounding box center [723, 384] width 71 height 24
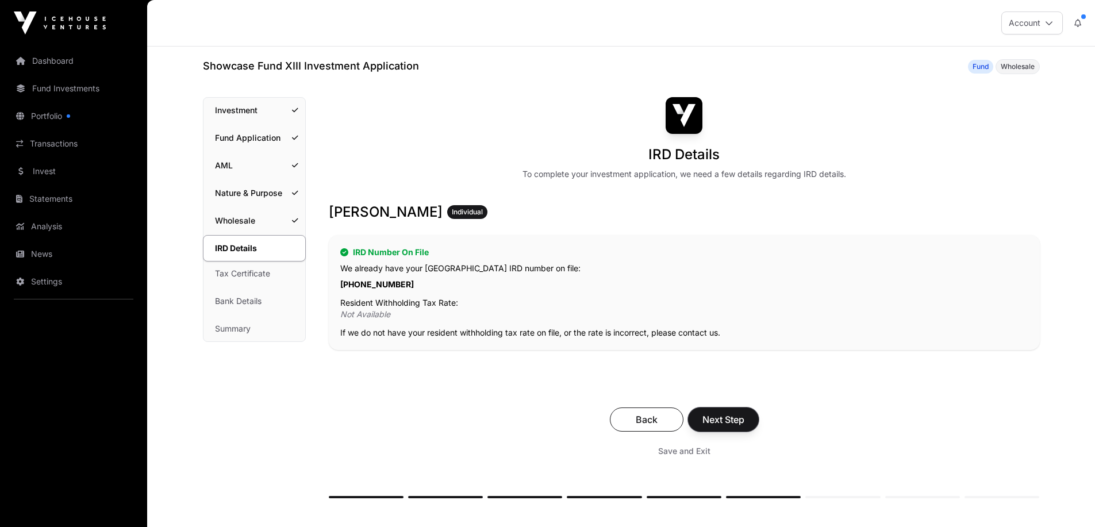
click at [740, 424] on span "Next Step" at bounding box center [723, 420] width 42 height 14
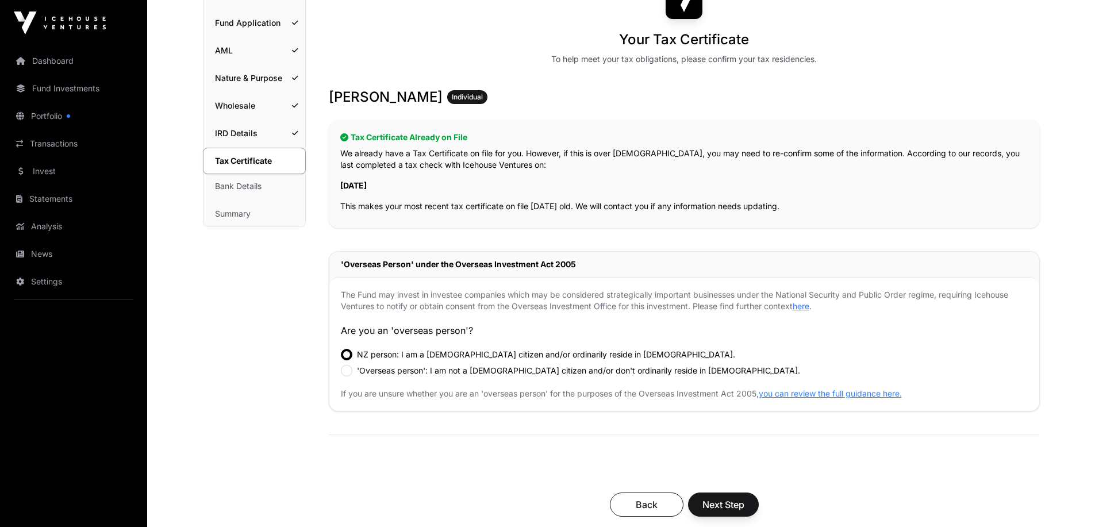
scroll to position [230, 0]
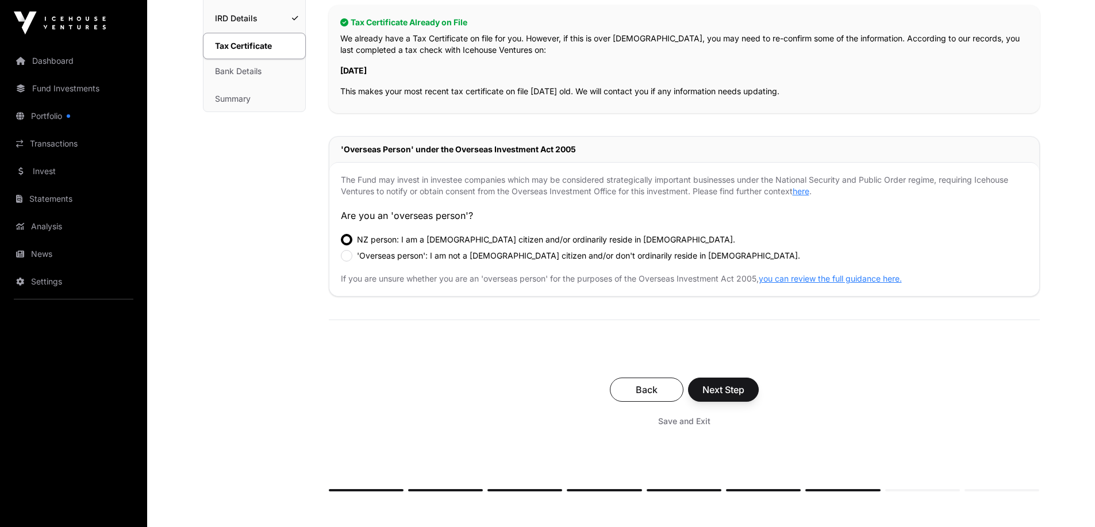
click at [379, 240] on label "NZ person: I am a [DEMOGRAPHIC_DATA] citizen and/or ordinarily reside in [DEMOG…" at bounding box center [546, 239] width 378 height 11
click at [751, 400] on button "Next Step" at bounding box center [723, 390] width 71 height 24
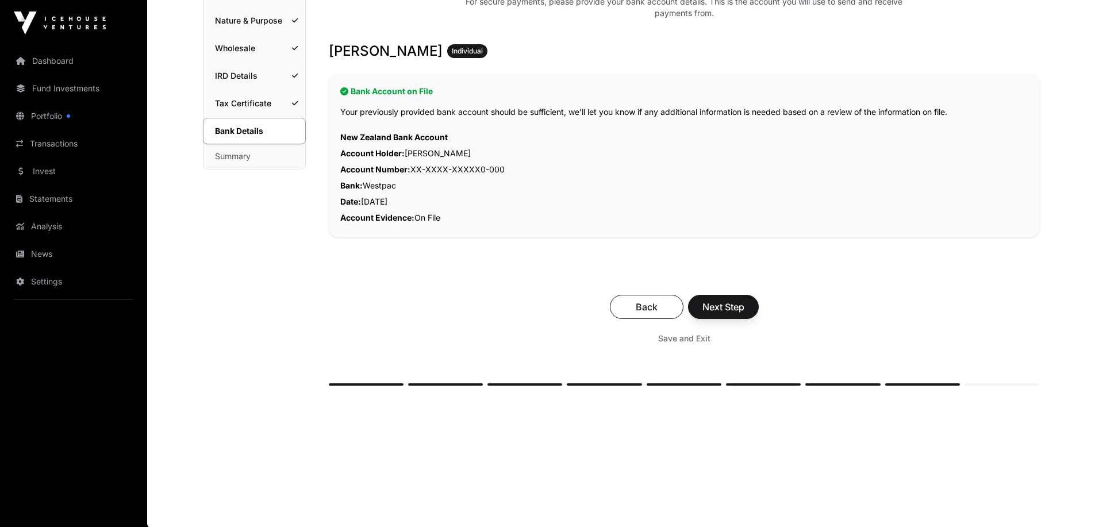
scroll to position [115, 0]
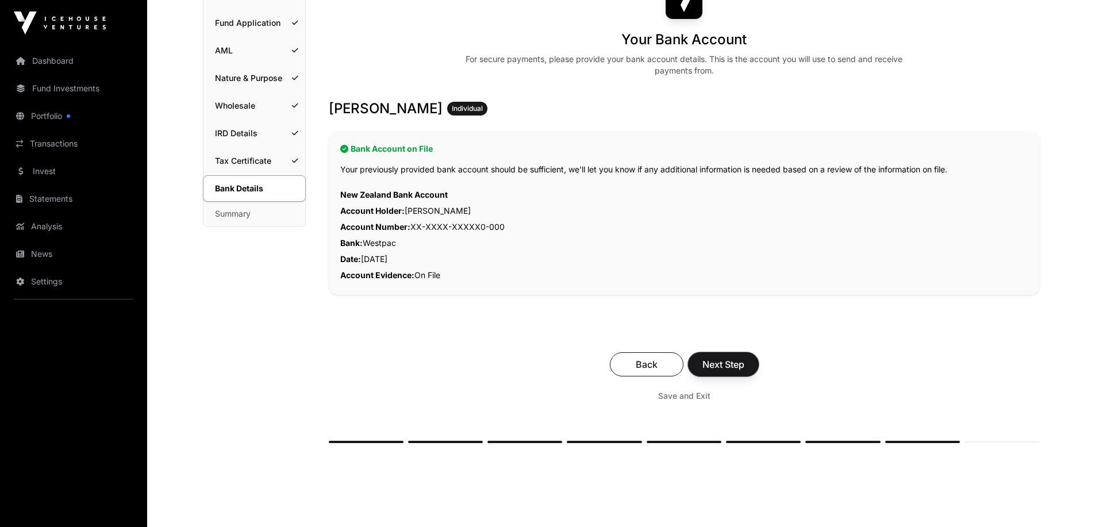
click at [730, 360] on span "Next Step" at bounding box center [723, 364] width 42 height 14
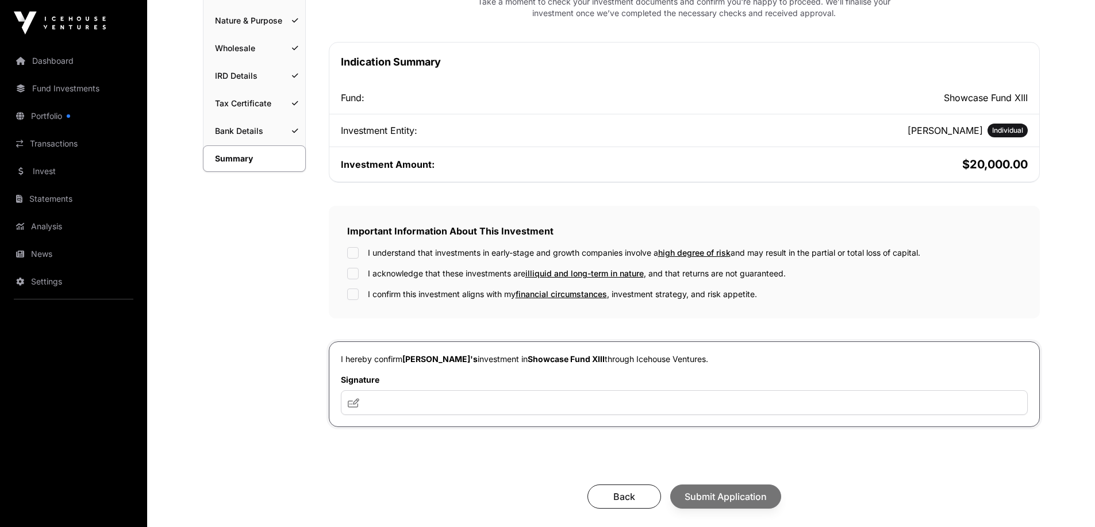
scroll to position [230, 0]
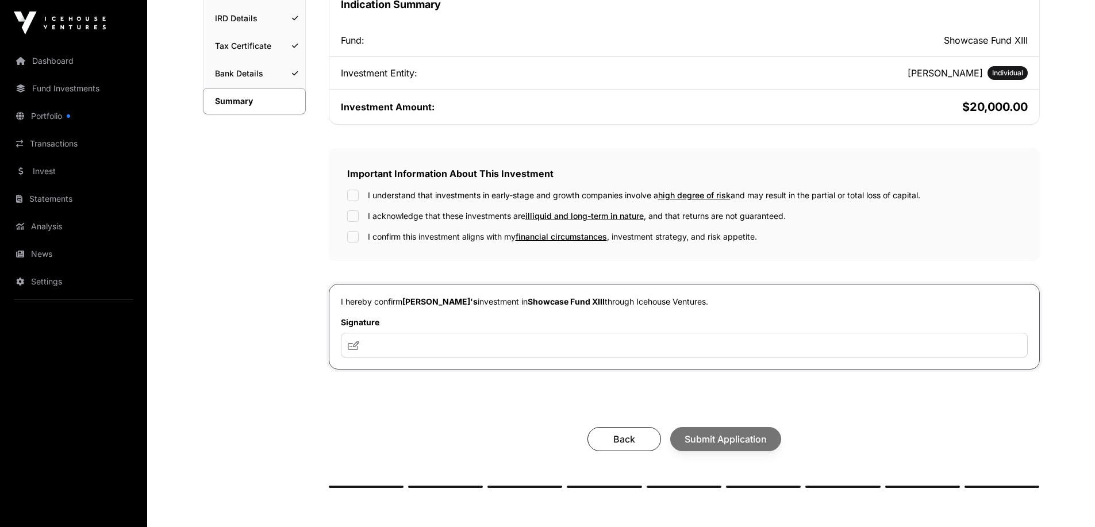
click at [415, 198] on label "I understand that investments in early-stage and growth companies involve a hig…" at bounding box center [644, 195] width 552 height 11
click at [415, 217] on label "I acknowledge that these investments are illiquid and long-term in nature , and…" at bounding box center [577, 215] width 418 height 11
click at [416, 234] on label "I confirm this investment aligns with my financial circumstances , investment s…" at bounding box center [562, 236] width 389 height 11
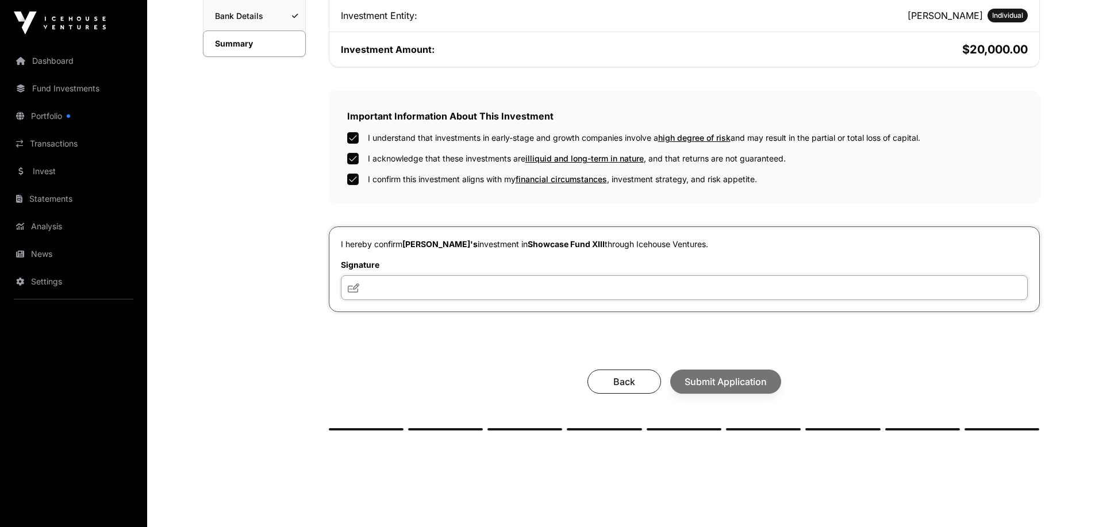
click at [542, 295] on input "text" at bounding box center [684, 287] width 687 height 25
type input "**"
click at [718, 384] on span "Submit Application" at bounding box center [725, 382] width 82 height 14
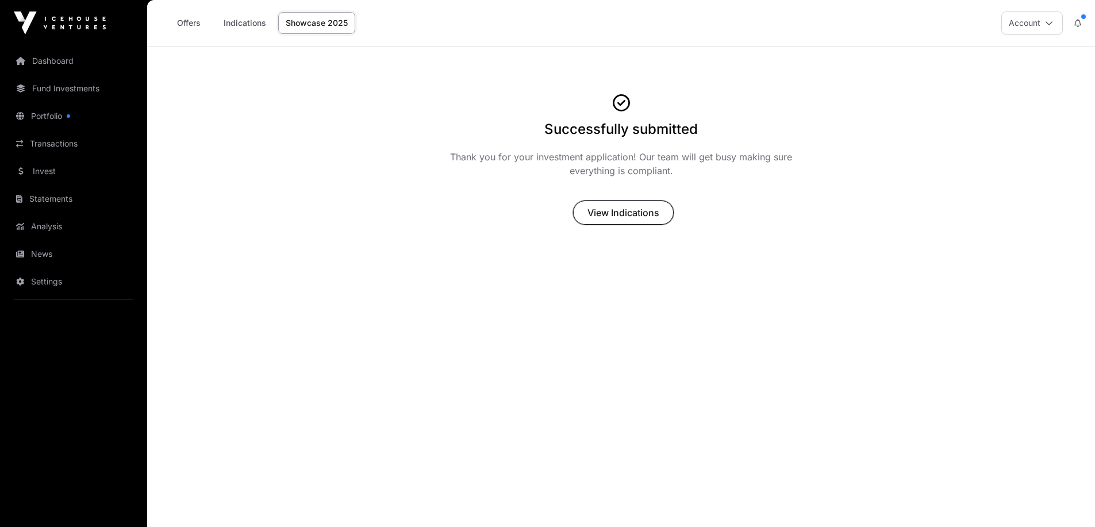
click at [625, 209] on span "View Indications" at bounding box center [623, 213] width 72 height 14
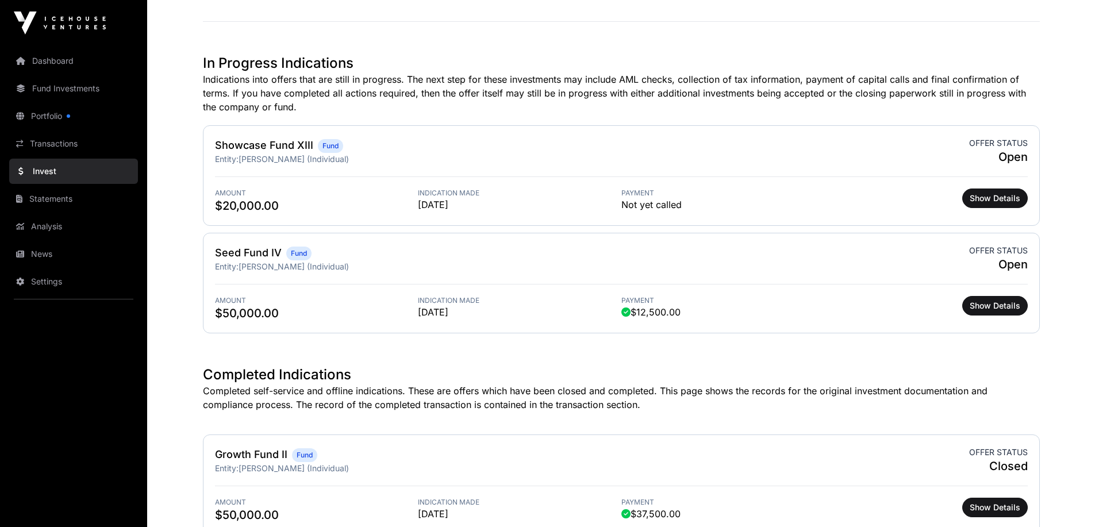
scroll to position [392, 0]
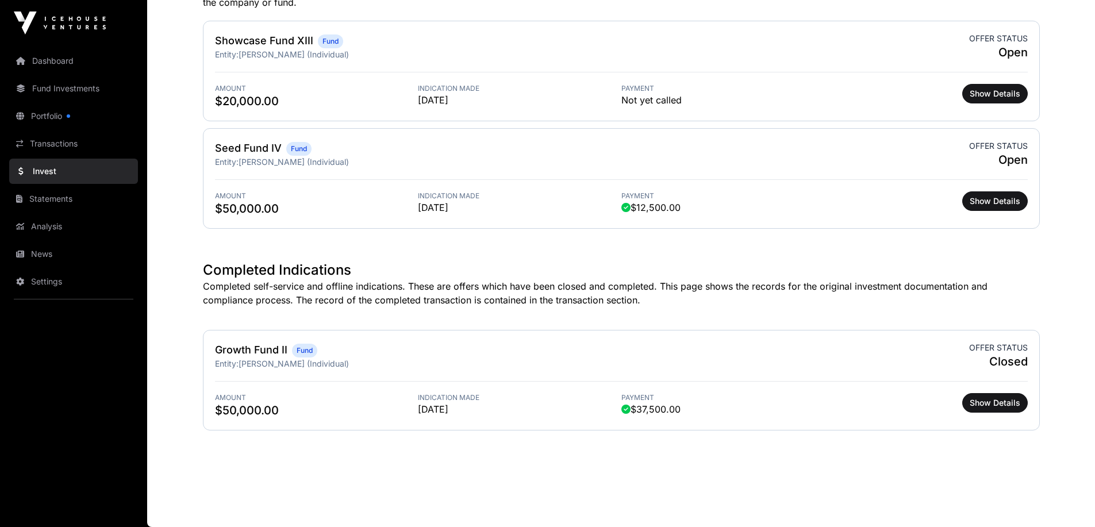
click at [630, 290] on p "Completed self-service and offline indications. These are offers which have bee…" at bounding box center [621, 293] width 837 height 28
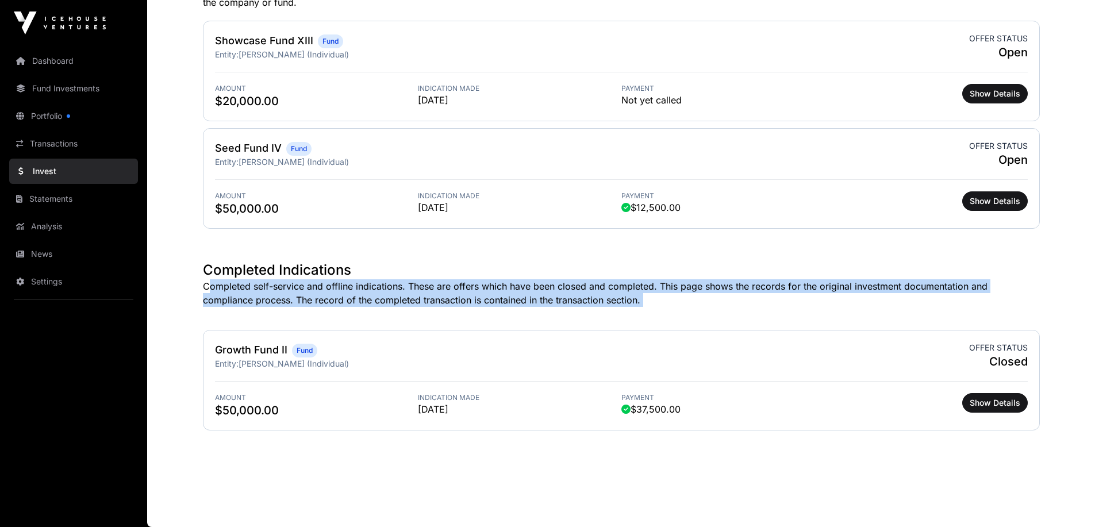
click at [630, 290] on p "Completed self-service and offline indications. These are offers which have bee…" at bounding box center [621, 293] width 837 height 28
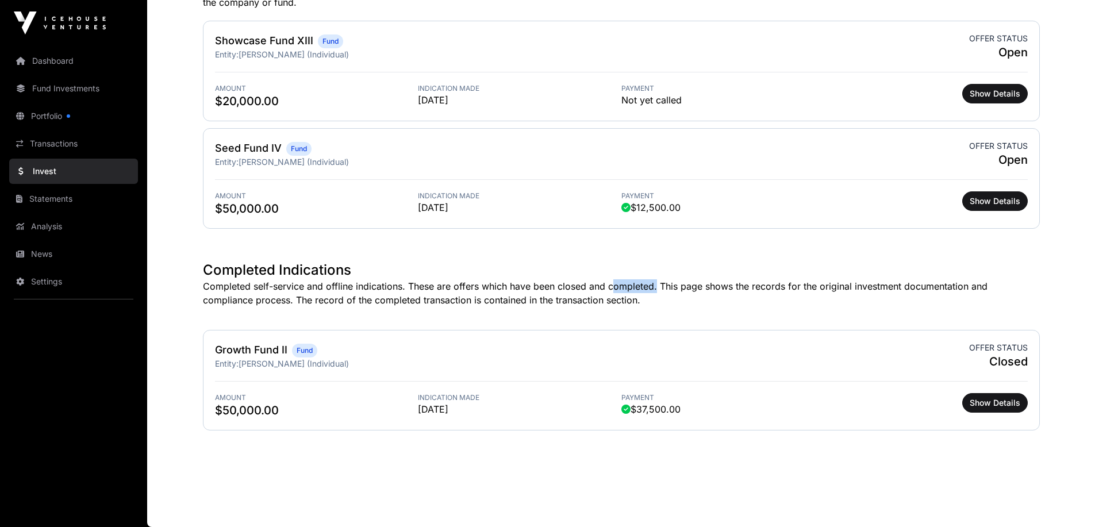
click at [630, 290] on p "Completed self-service and offline indications. These are offers which have bee…" at bounding box center [621, 293] width 837 height 28
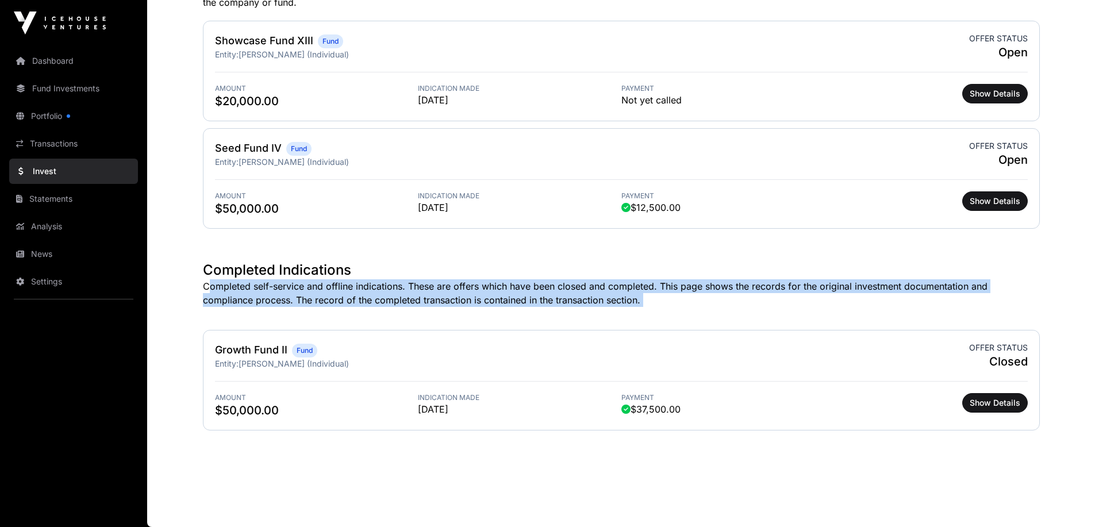
click at [630, 290] on p "Completed self-service and offline indications. These are offers which have bee…" at bounding box center [621, 293] width 837 height 28
click at [667, 288] on p "Completed self-service and offline indications. These are offers which have bee…" at bounding box center [621, 293] width 837 height 28
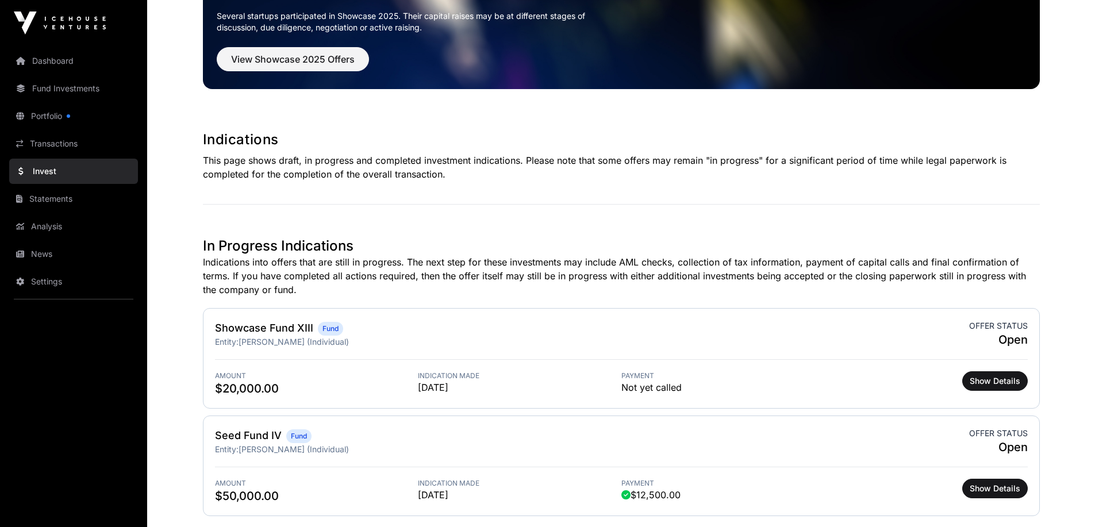
scroll to position [0, 0]
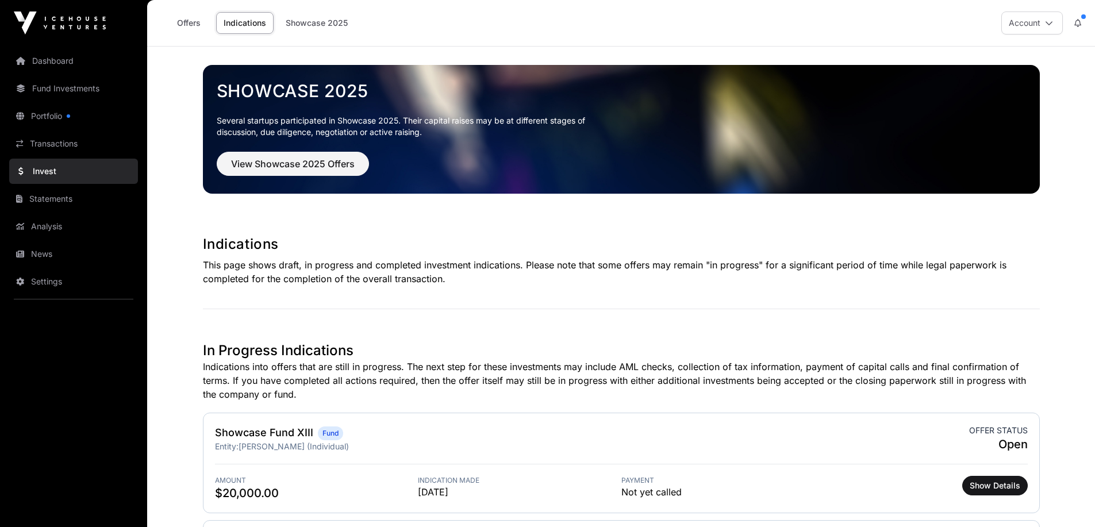
click at [296, 27] on link "Showcase 2025" at bounding box center [316, 23] width 77 height 22
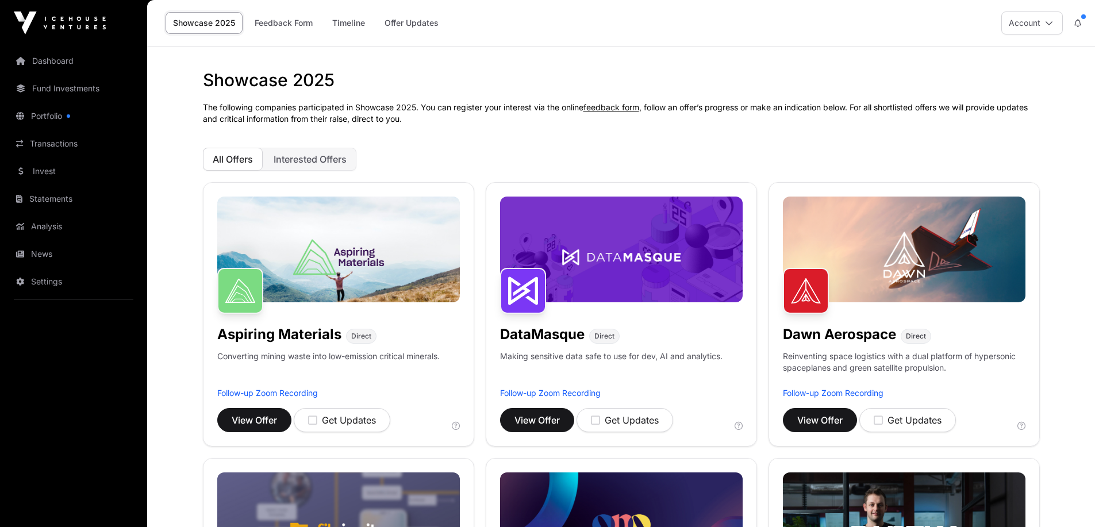
click at [466, 102] on p "The following companies participated in Showcase 2025. You can register your in…" at bounding box center [621, 113] width 837 height 23
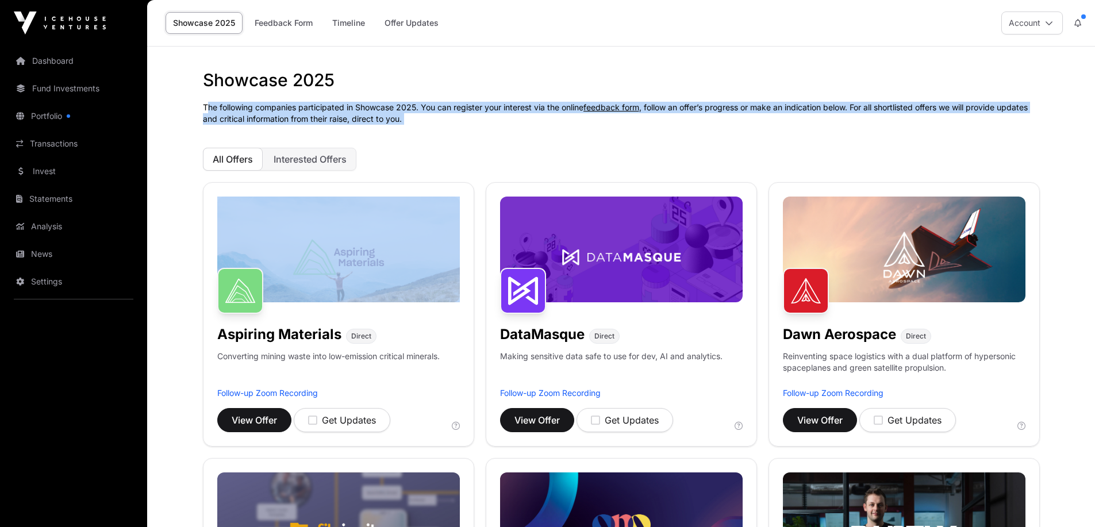
click at [466, 102] on p "The following companies participated in Showcase 2025. You can register your in…" at bounding box center [621, 113] width 837 height 23
click at [486, 103] on p "The following companies participated in Showcase 2025. You can register your in…" at bounding box center [621, 113] width 837 height 23
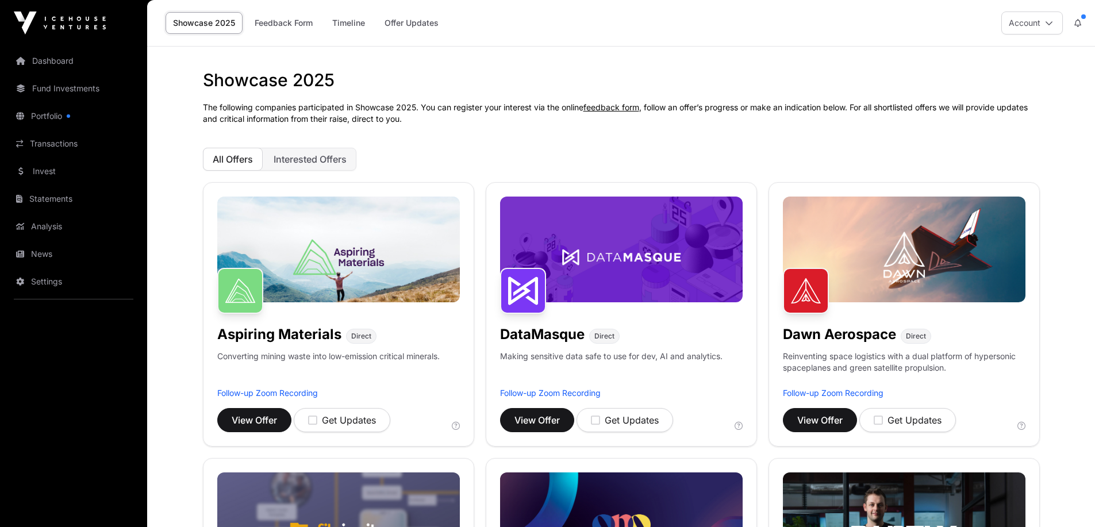
click at [351, 25] on link "Timeline" at bounding box center [349, 23] width 48 height 22
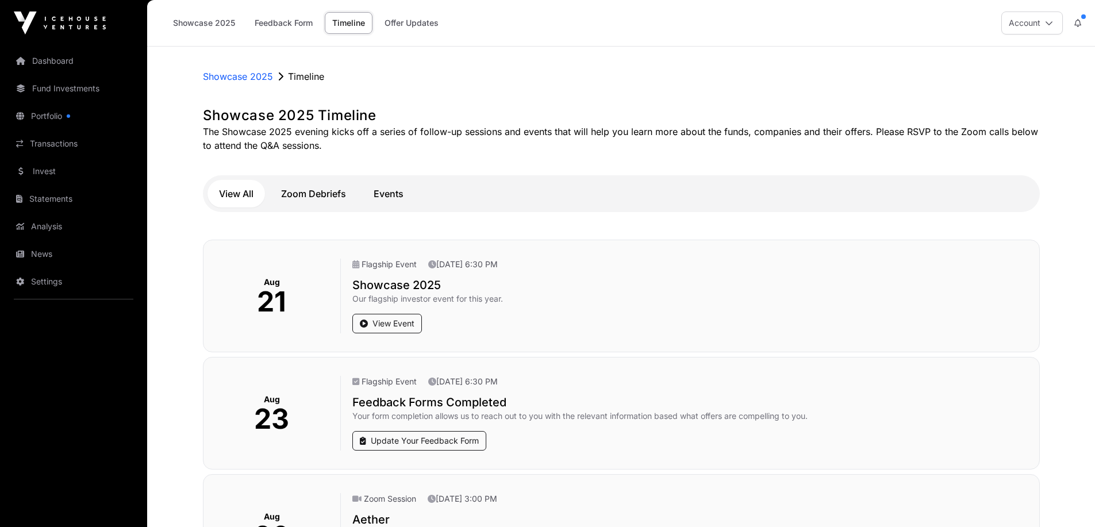
click at [77, 26] on img at bounding box center [60, 22] width 92 height 23
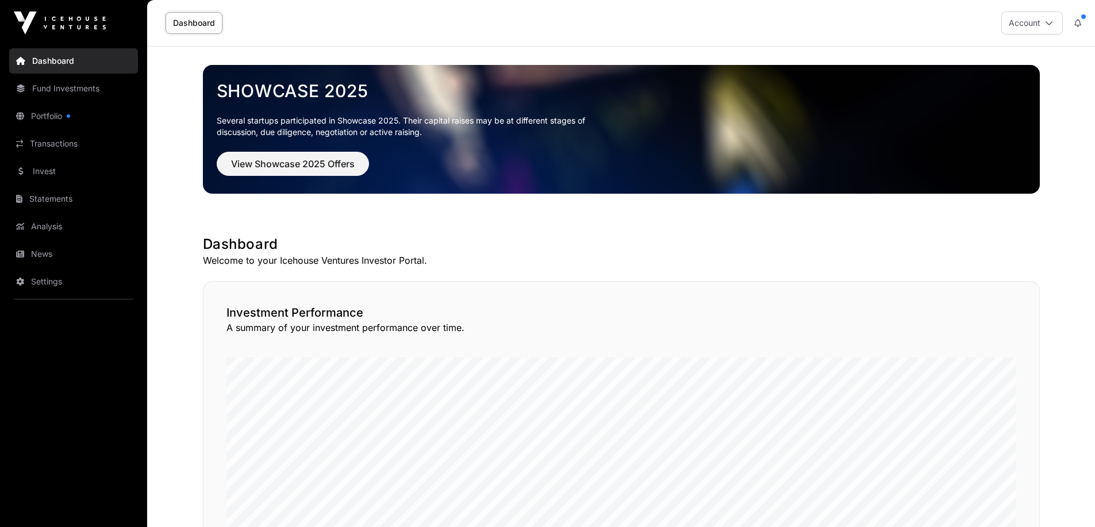
click at [1080, 20] on icon at bounding box center [1077, 23] width 7 height 8
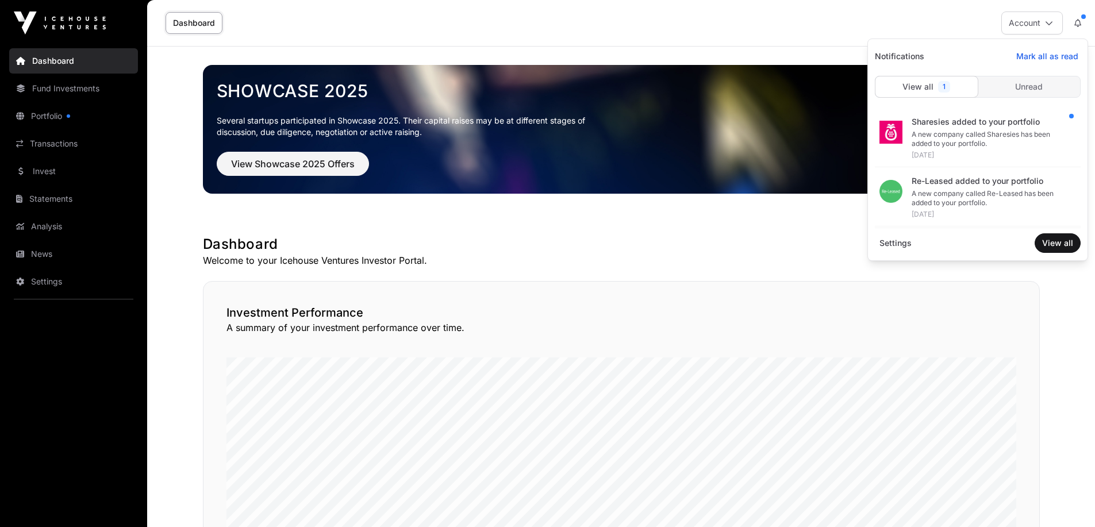
click at [1019, 132] on div "A new company called Sharesies has been added to your portfolio." at bounding box center [991, 139] width 160 height 18
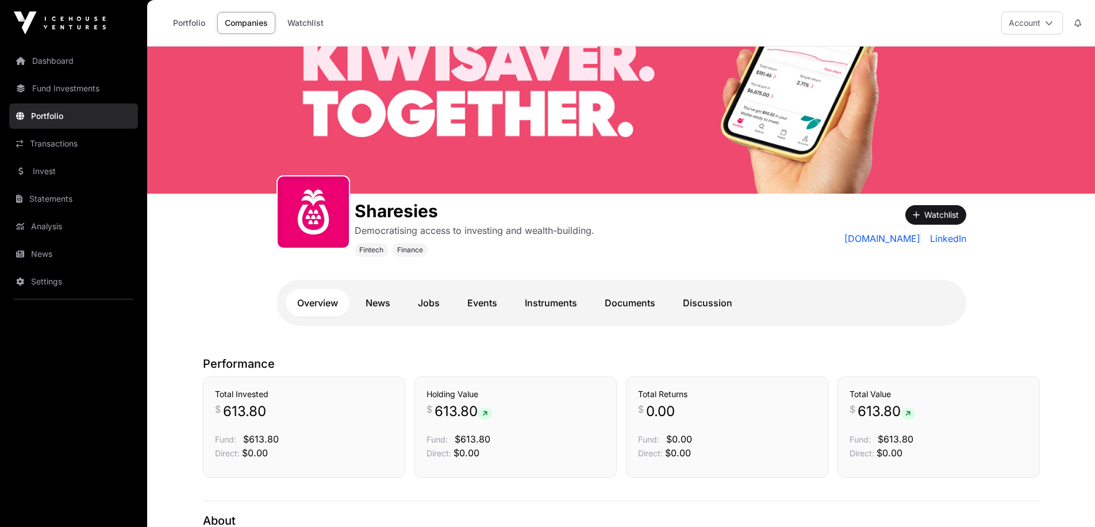
click at [1074, 22] on icon at bounding box center [1077, 23] width 7 height 8
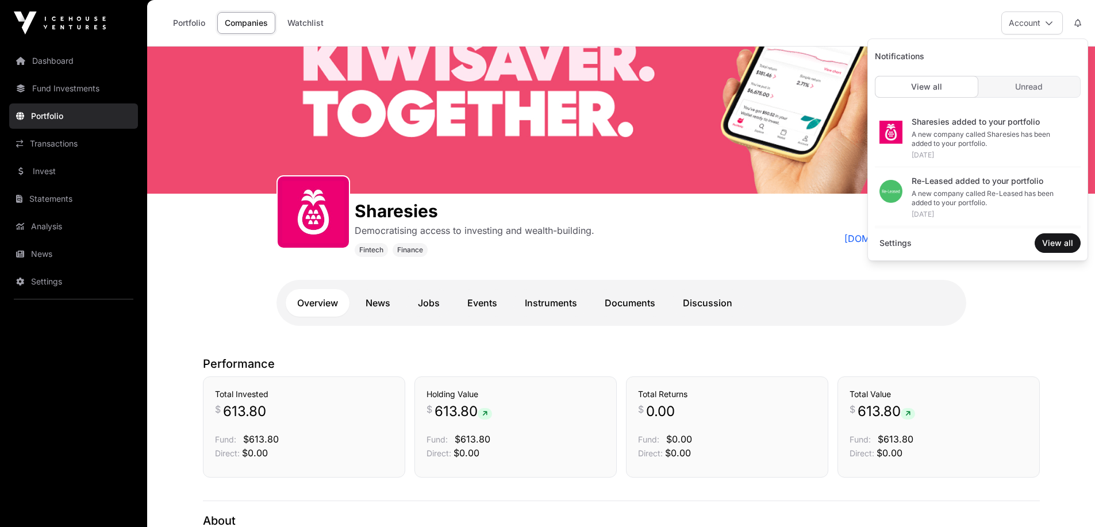
click at [1014, 93] on div "Unread" at bounding box center [1028, 86] width 102 height 21
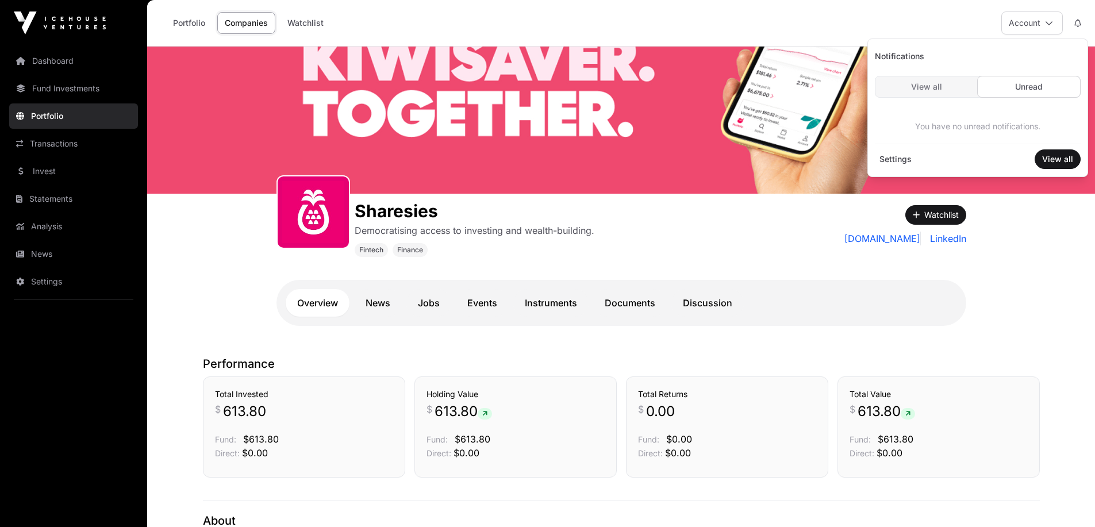
click at [929, 90] on span "View all" at bounding box center [926, 86] width 31 height 11
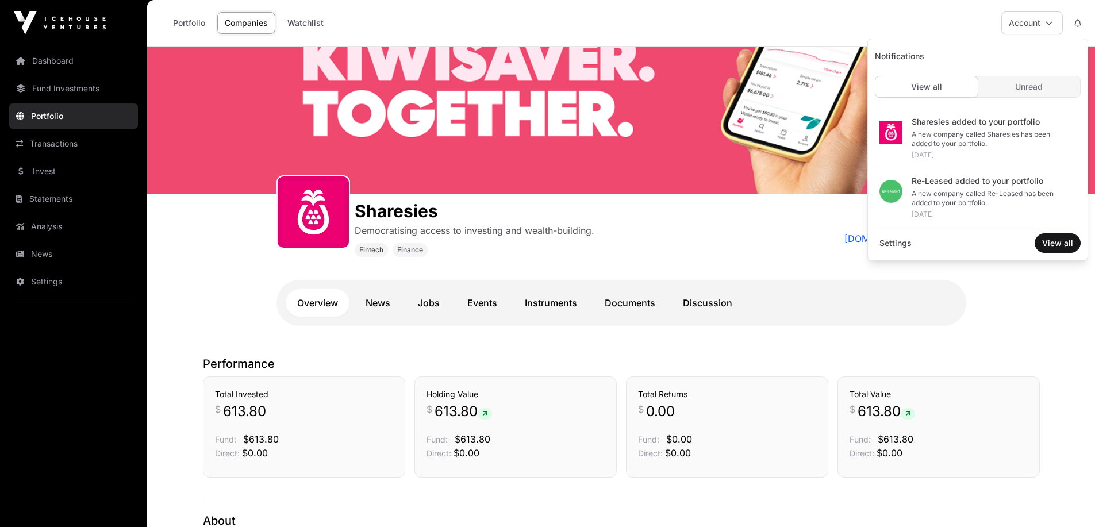
click at [948, 120] on div "Sharesies added to your portfolio" at bounding box center [991, 121] width 160 height 11
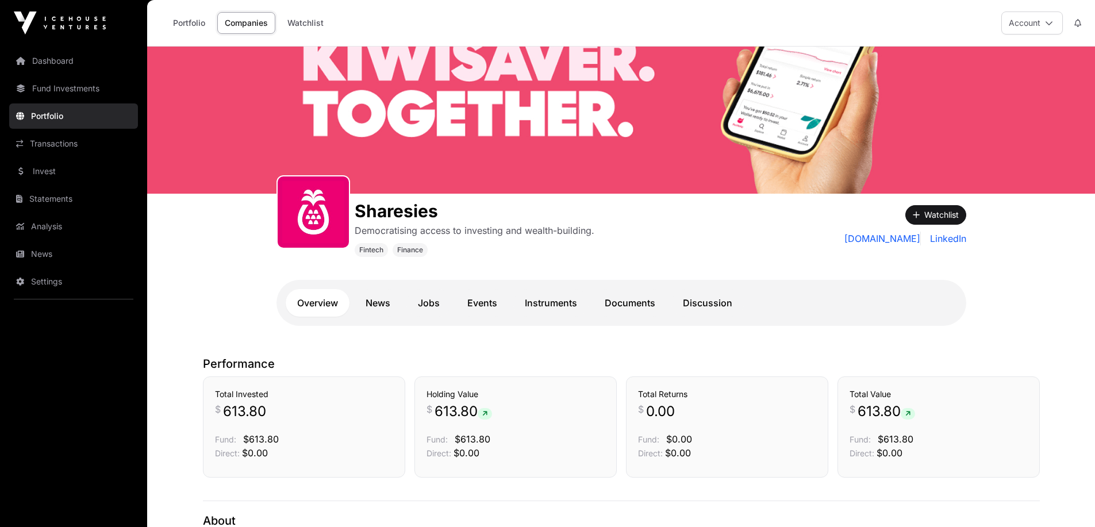
click at [51, 61] on link "Dashboard" at bounding box center [73, 60] width 129 height 25
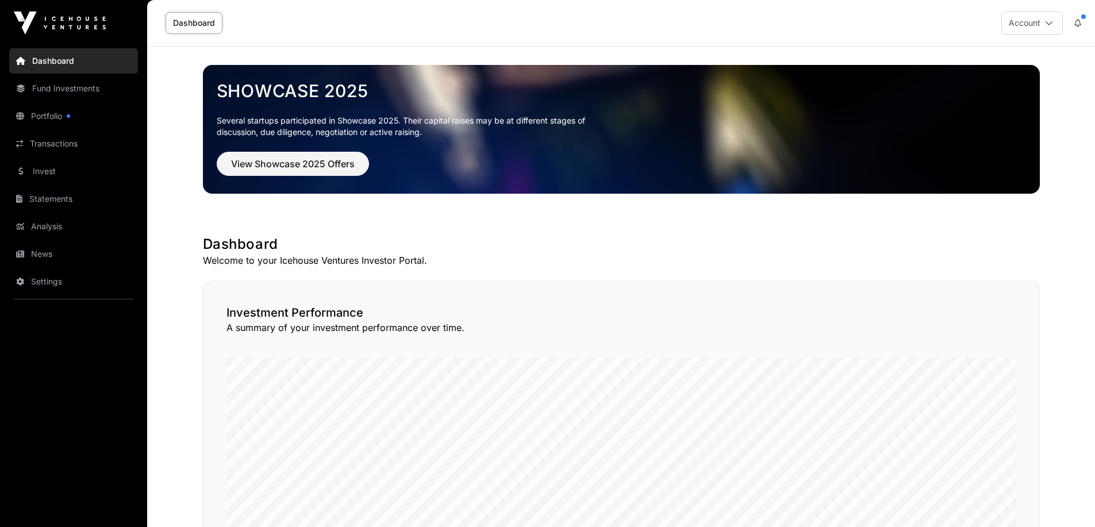
click at [205, 18] on link "Dashboard" at bounding box center [193, 23] width 57 height 22
click at [205, 22] on link "Dashboard" at bounding box center [193, 23] width 57 height 22
